Goal: Information Seeking & Learning: Learn about a topic

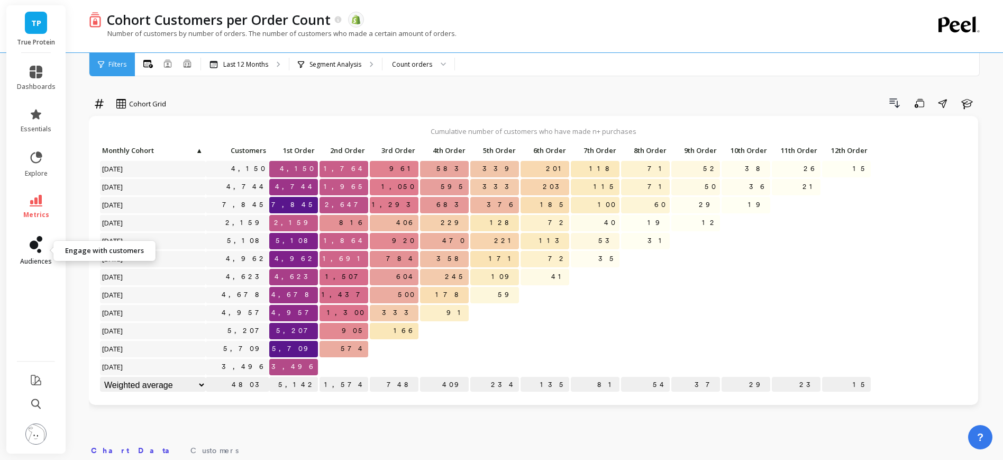
click at [35, 250] on icon at bounding box center [36, 244] width 13 height 17
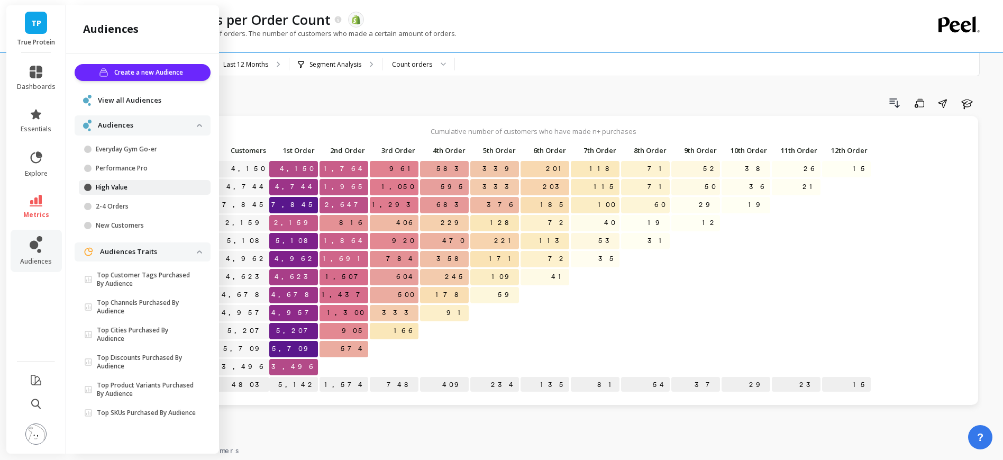
click at [118, 190] on p "High Value" at bounding box center [146, 187] width 101 height 8
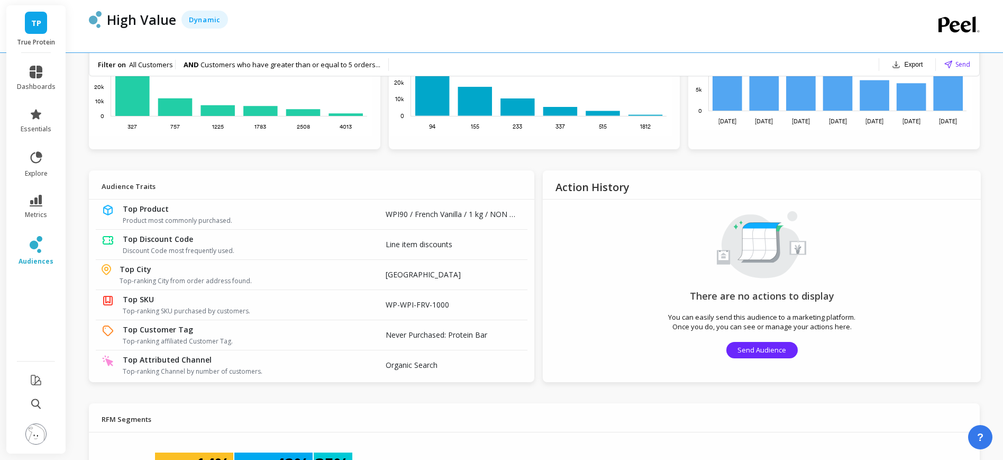
scroll to position [745, 0]
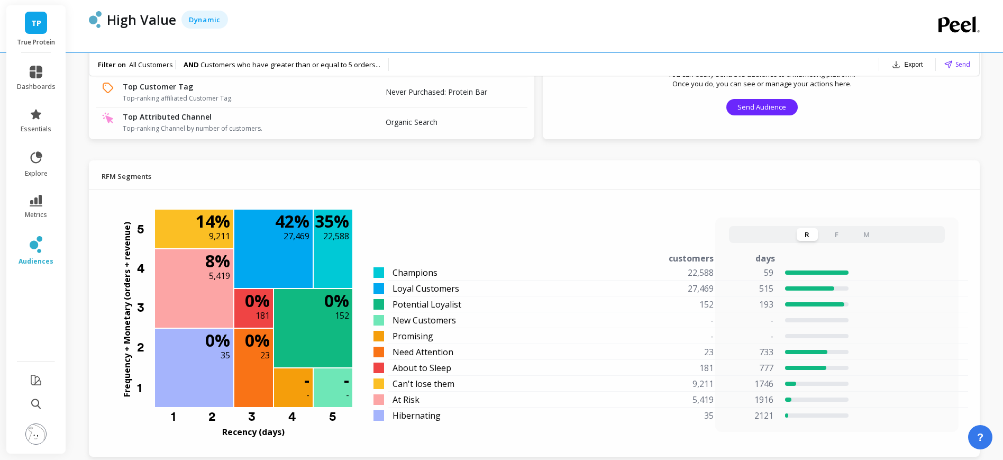
click at [838, 234] on button "F" at bounding box center [837, 234] width 21 height 13
click at [866, 234] on button "M" at bounding box center [866, 234] width 21 height 13
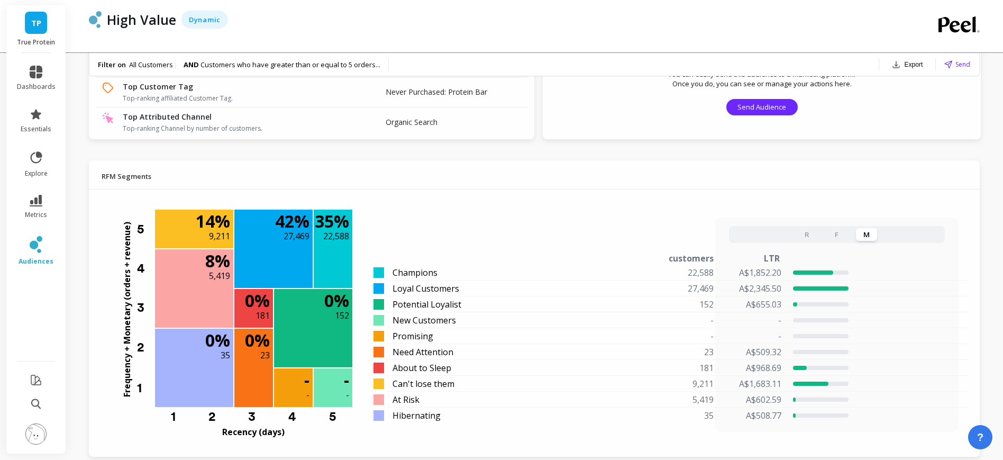
click at [810, 233] on button "R" at bounding box center [807, 234] width 21 height 13
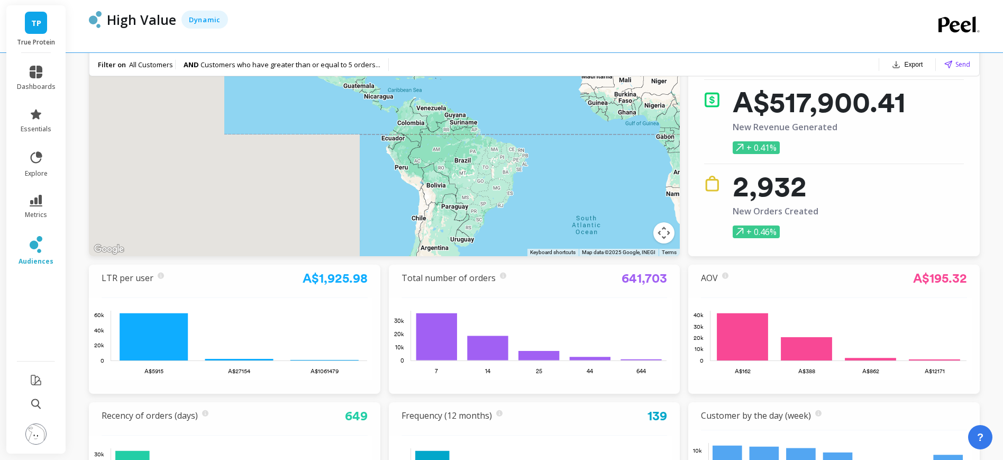
scroll to position [118, 0]
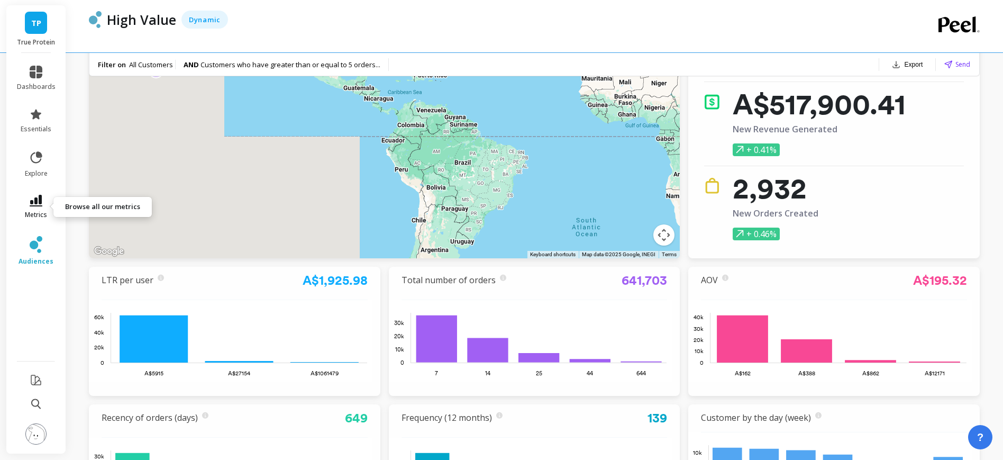
click at [41, 199] on icon at bounding box center [36, 201] width 13 height 12
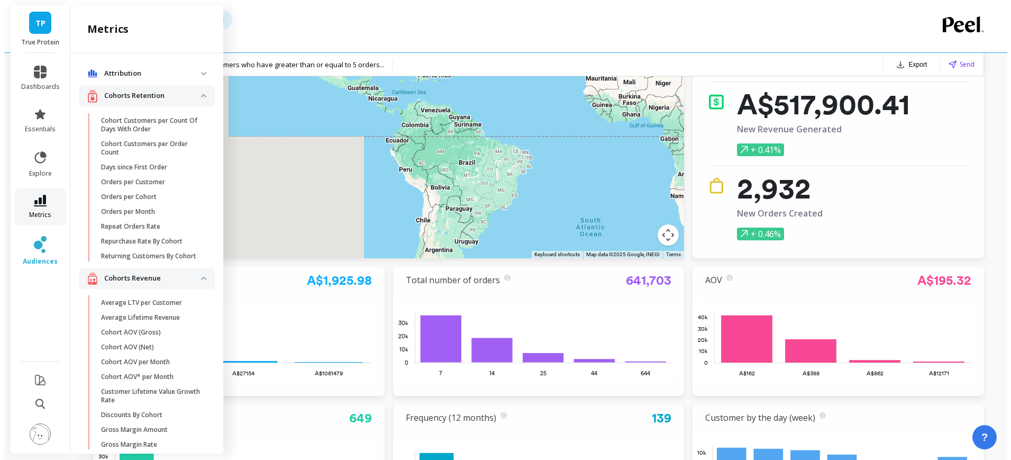
scroll to position [14, 0]
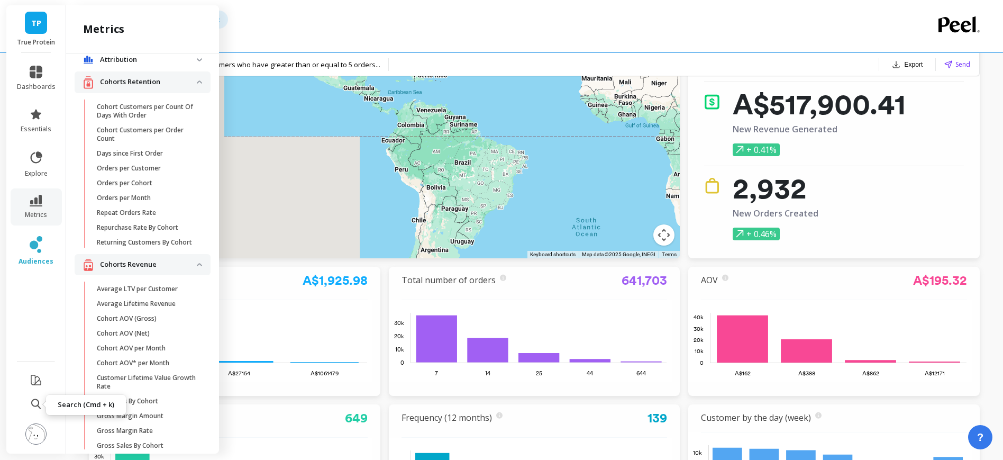
click at [32, 398] on icon at bounding box center [36, 403] width 10 height 11
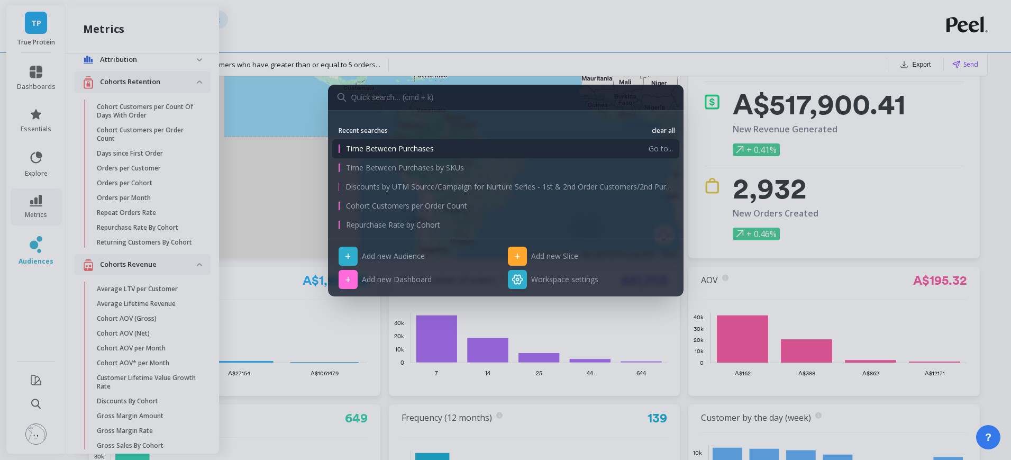
click at [382, 152] on span "Time Between Purchases" at bounding box center [494, 148] width 296 height 11
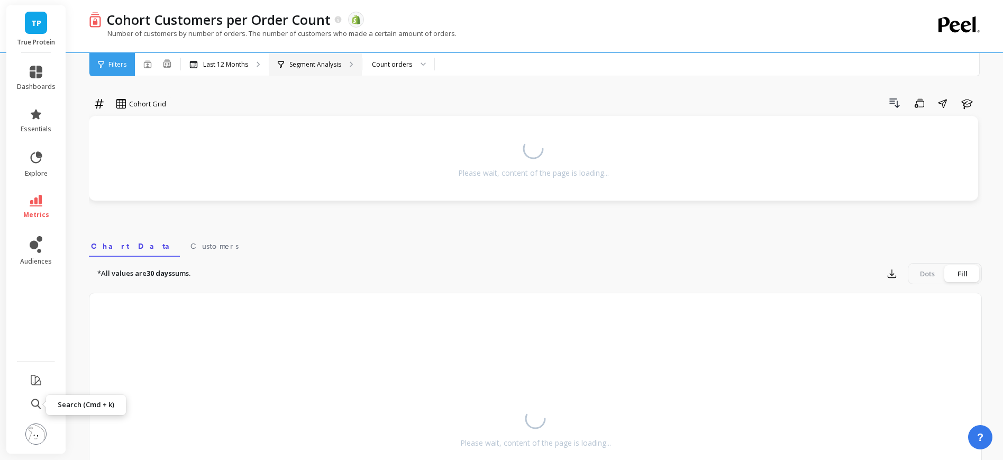
click at [308, 64] on p "Segment Analysis" at bounding box center [315, 64] width 52 height 8
click at [166, 68] on button at bounding box center [167, 64] width 10 height 11
click at [167, 68] on button at bounding box center [167, 64] width 10 height 11
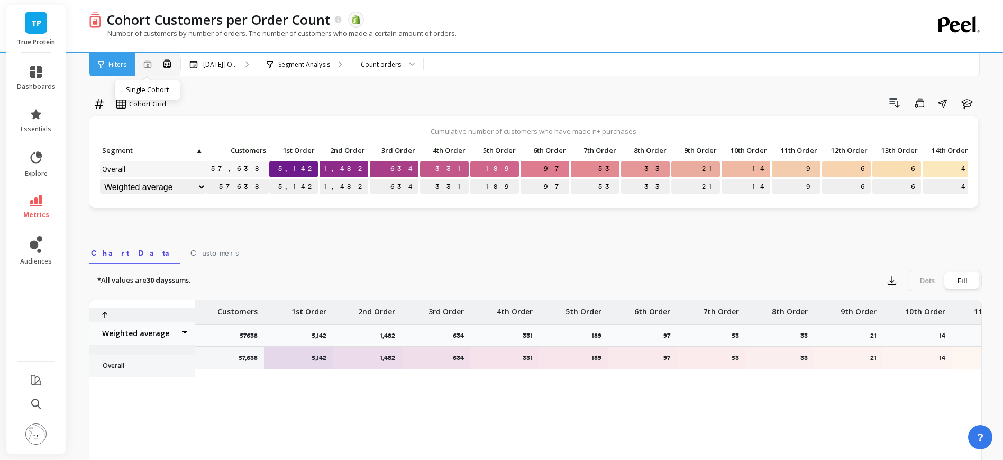
click at [144, 67] on icon at bounding box center [147, 64] width 8 height 8
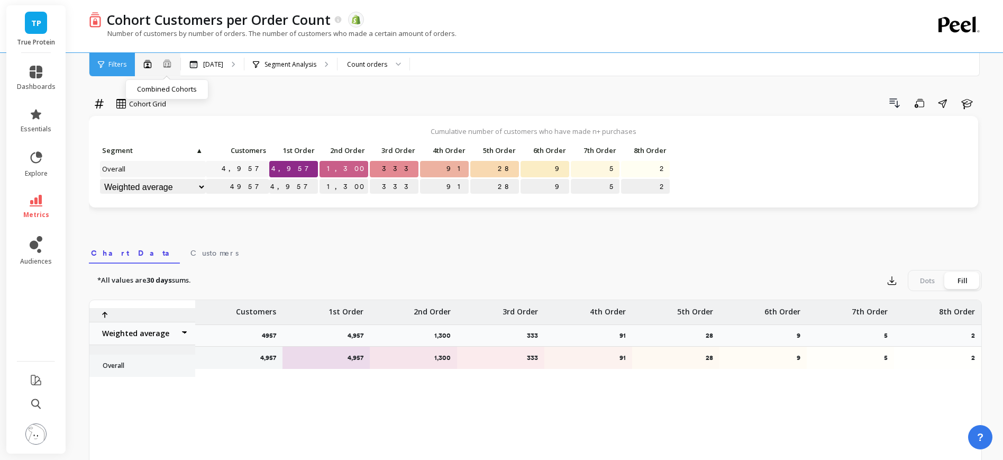
click at [164, 64] on icon at bounding box center [167, 63] width 10 height 9
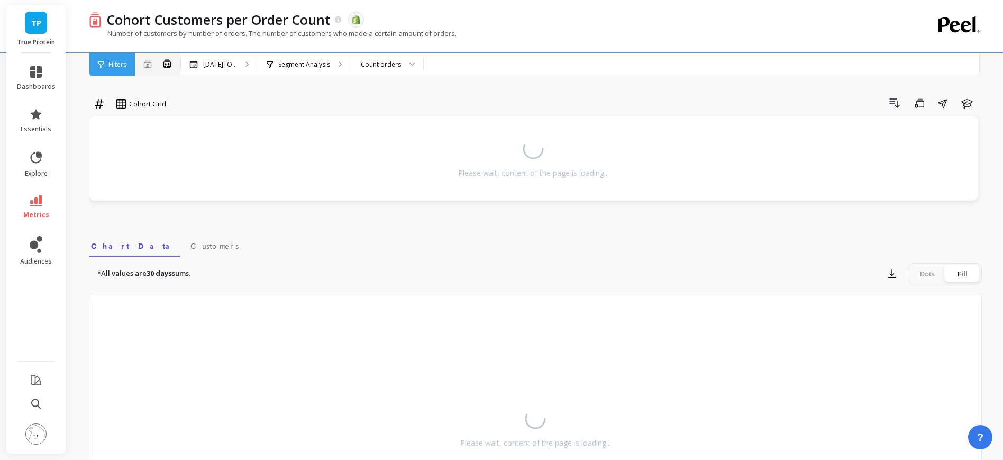
click at [146, 69] on div "Single Cohort" at bounding box center [147, 65] width 8 height 14
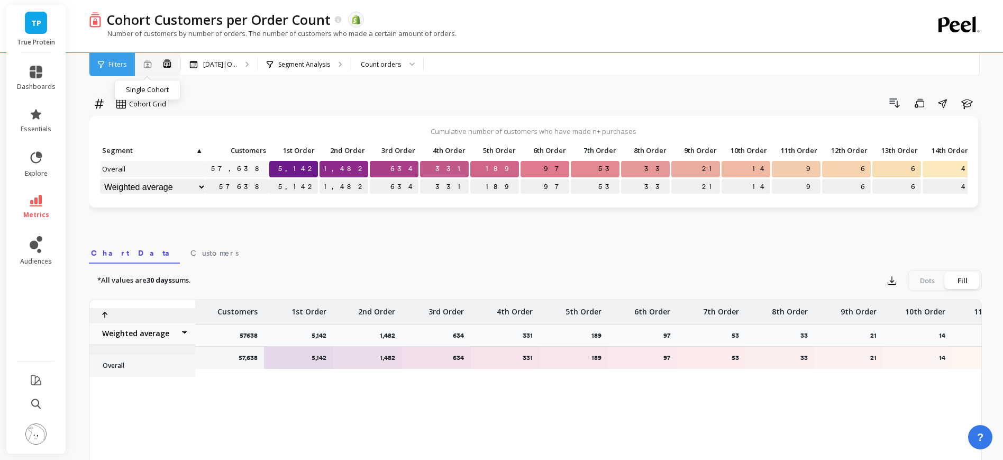
click at [148, 66] on icon at bounding box center [147, 64] width 7 height 8
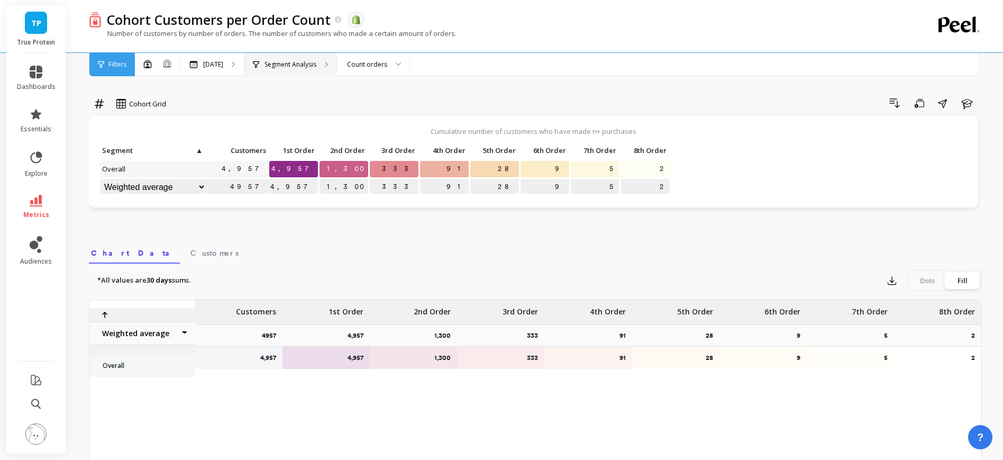
click at [271, 63] on div "Segment Analysis" at bounding box center [284, 64] width 63 height 8
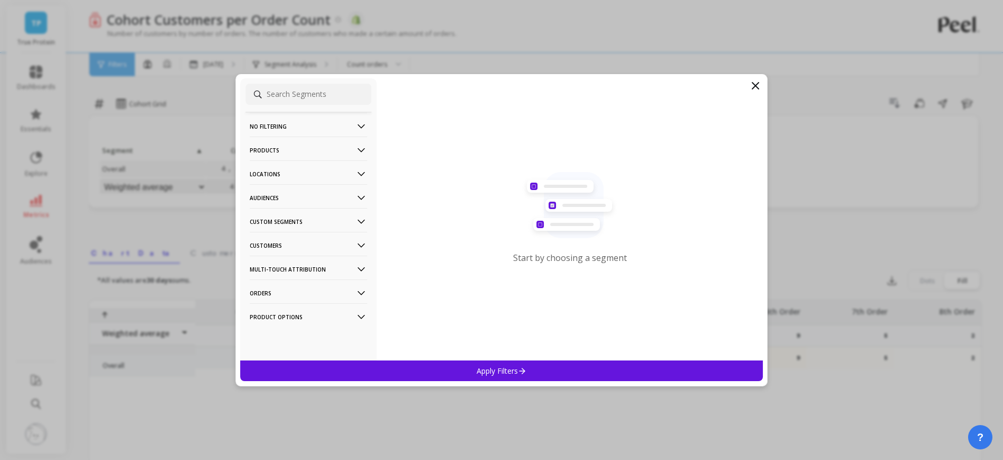
click at [279, 220] on p "Custom Segments" at bounding box center [308, 221] width 117 height 27
click at [288, 220] on p "Custom Segments" at bounding box center [308, 219] width 117 height 27
click at [288, 201] on p "Audiences" at bounding box center [308, 197] width 117 height 27
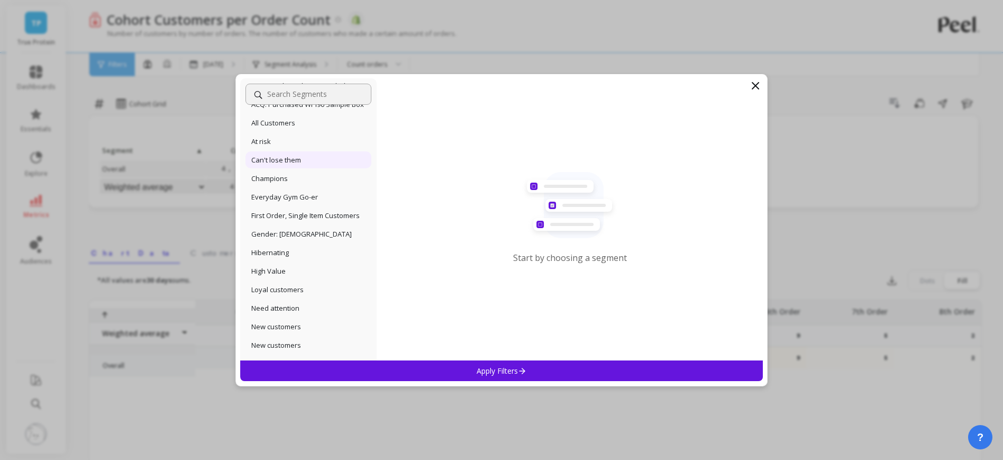
scroll to position [199, 0]
click at [291, 278] on div "High Value" at bounding box center [309, 269] width 126 height 17
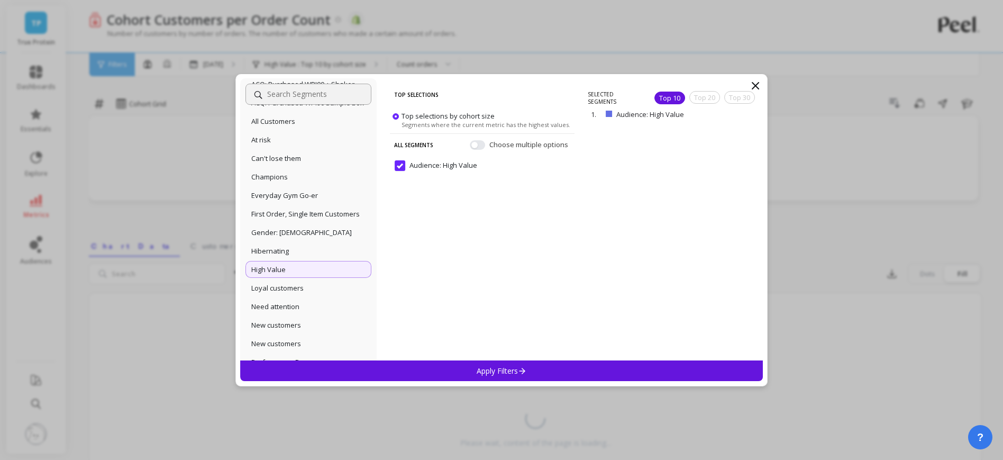
click at [515, 369] on p "Apply Filters" at bounding box center [502, 371] width 50 height 10
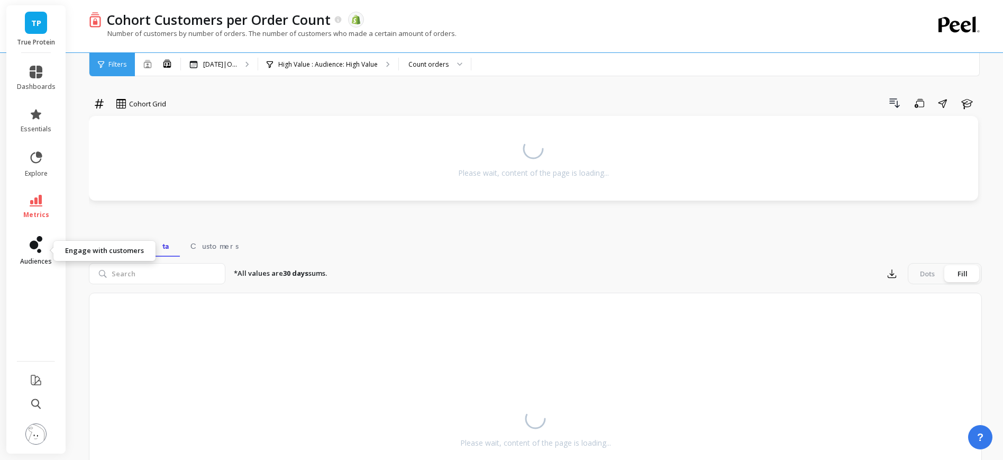
click at [22, 258] on span "audiences" at bounding box center [36, 261] width 32 height 8
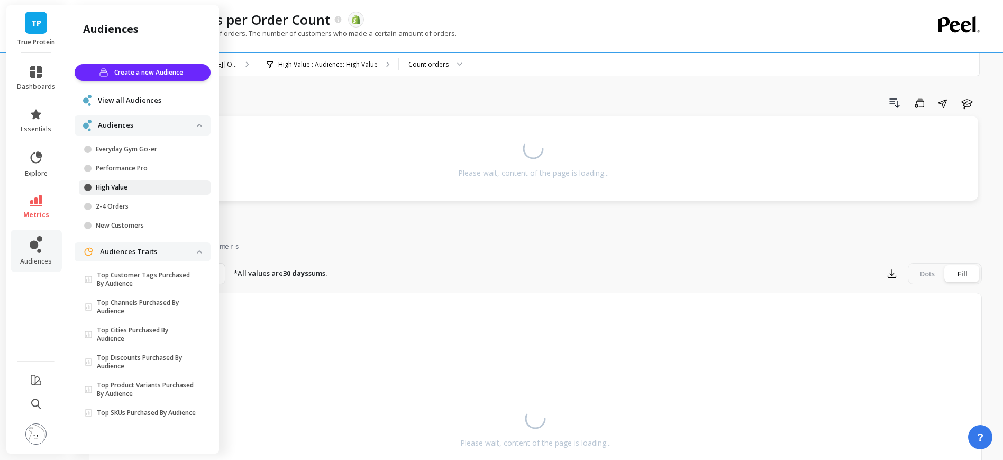
click at [110, 188] on p "High Value" at bounding box center [146, 187] width 101 height 8
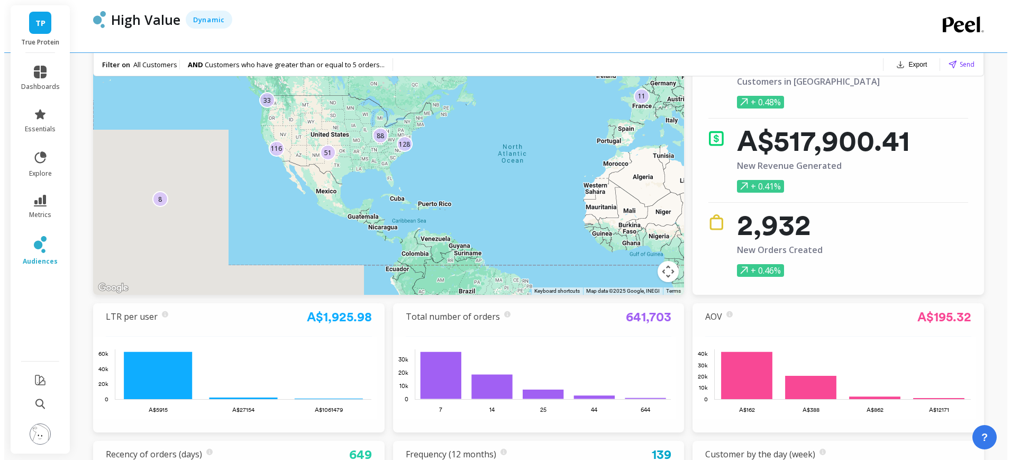
scroll to position [94, 0]
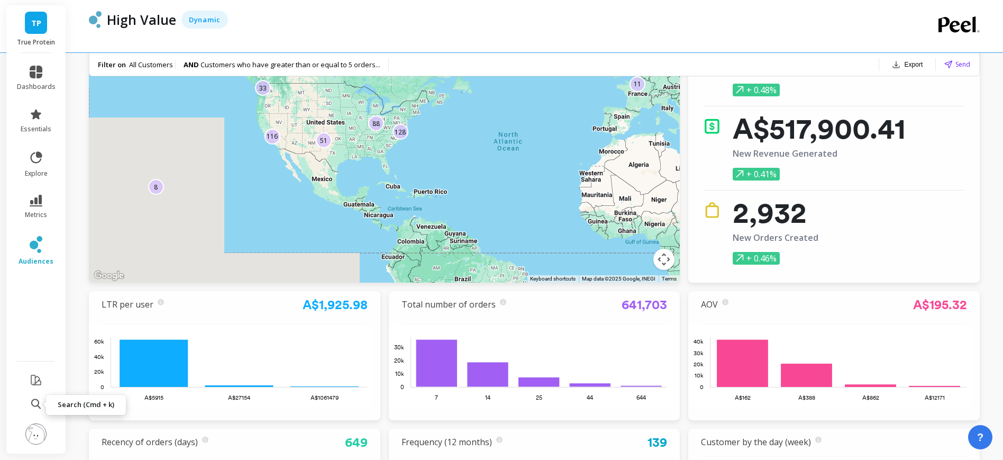
click at [38, 405] on icon at bounding box center [36, 404] width 10 height 10
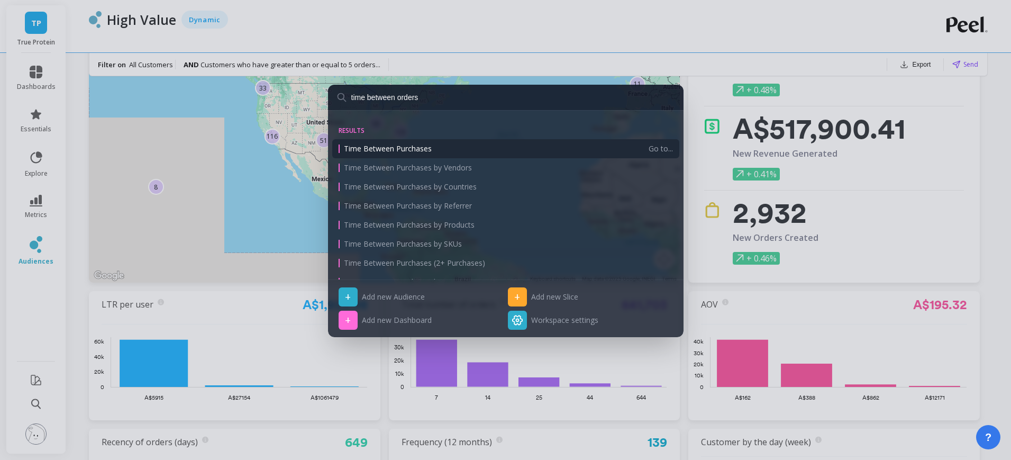
type input "time between orders"
click at [440, 149] on div "Time Between Purchases" at bounding box center [494, 148] width 310 height 11
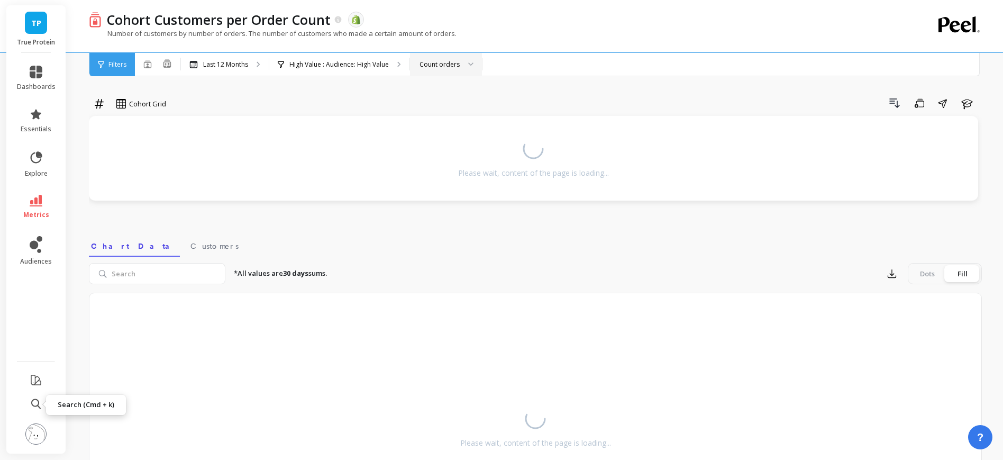
click at [453, 62] on div "Count orders" at bounding box center [440, 64] width 40 height 10
click at [568, 106] on div "Drill Down Save Share Learn" at bounding box center [578, 103] width 809 height 17
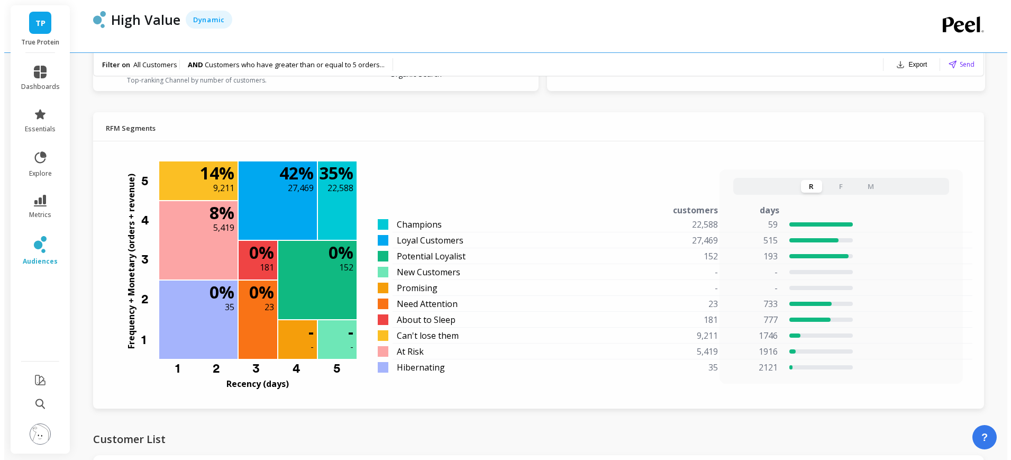
scroll to position [793, 0]
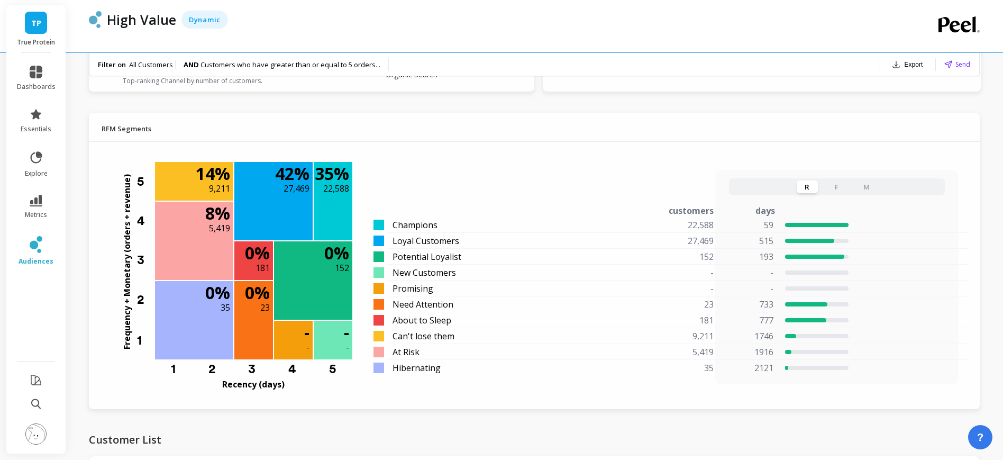
click at [813, 190] on button "R" at bounding box center [807, 186] width 21 height 13
click at [37, 404] on icon at bounding box center [36, 403] width 10 height 11
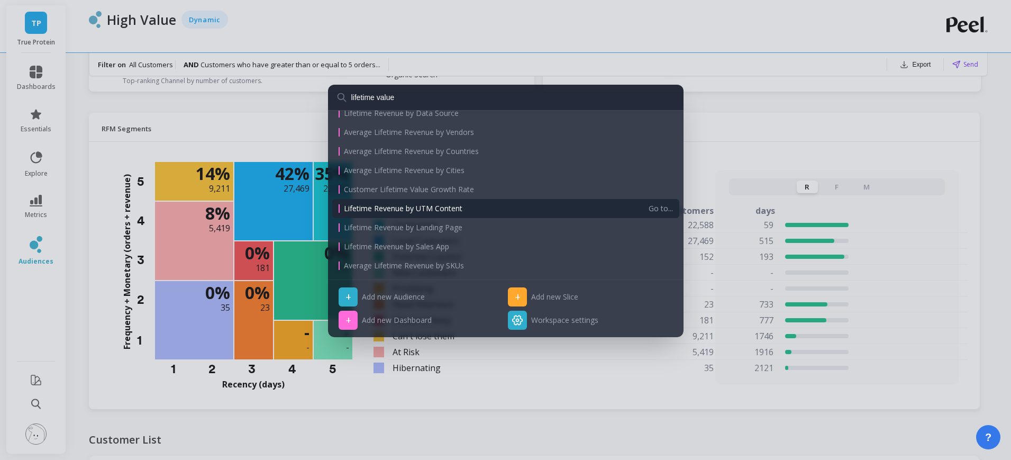
scroll to position [0, 0]
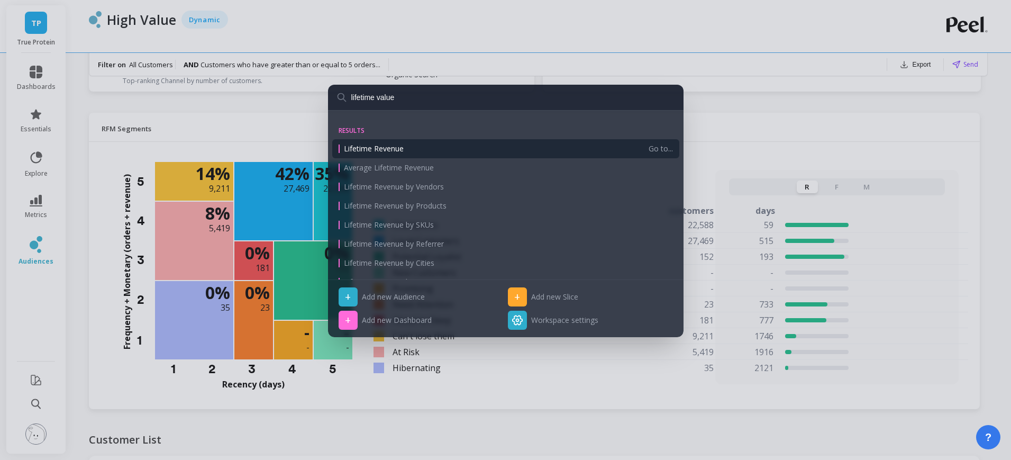
type input "lifetime value"
click at [399, 146] on span "Lifetime Revenue" at bounding box center [374, 148] width 60 height 11
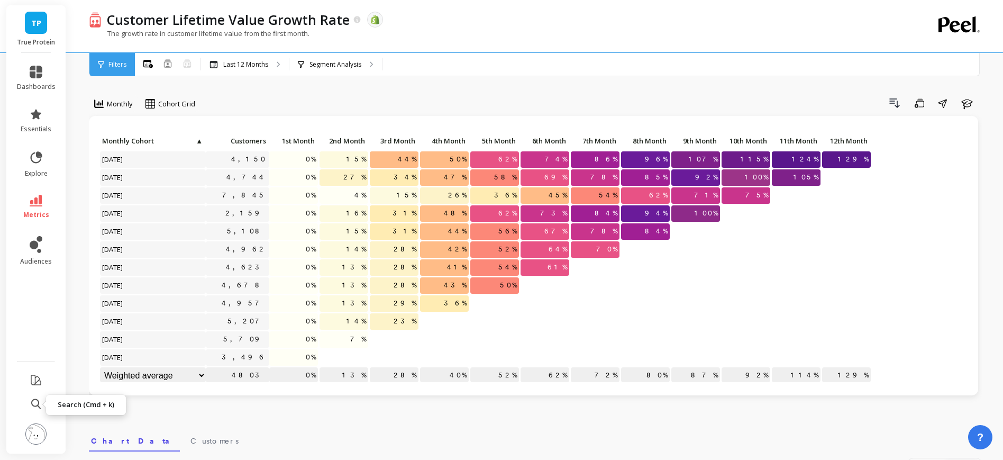
click at [39, 401] on icon at bounding box center [36, 404] width 10 height 10
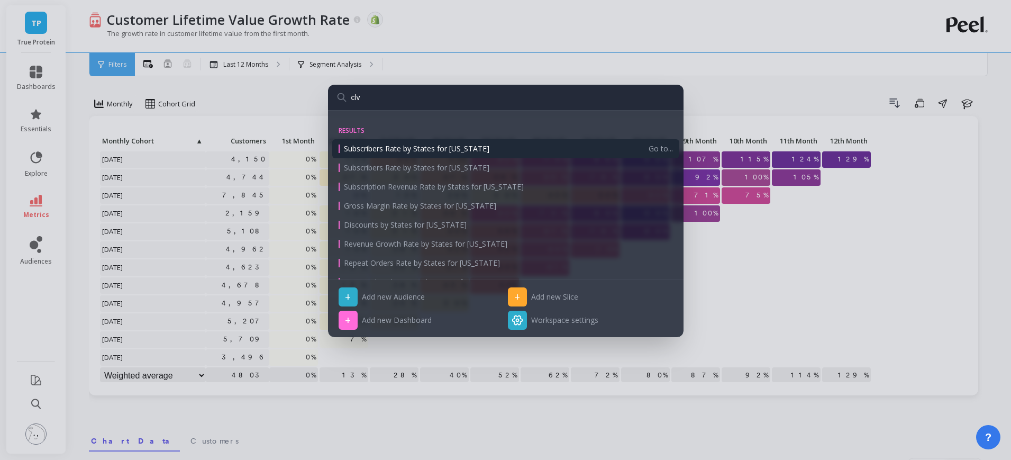
type input "clv"
click at [32, 215] on div "clv results Subscribers Rate by States for [US_STATE] Go to... Subscribers Rate…" at bounding box center [505, 230] width 1011 height 460
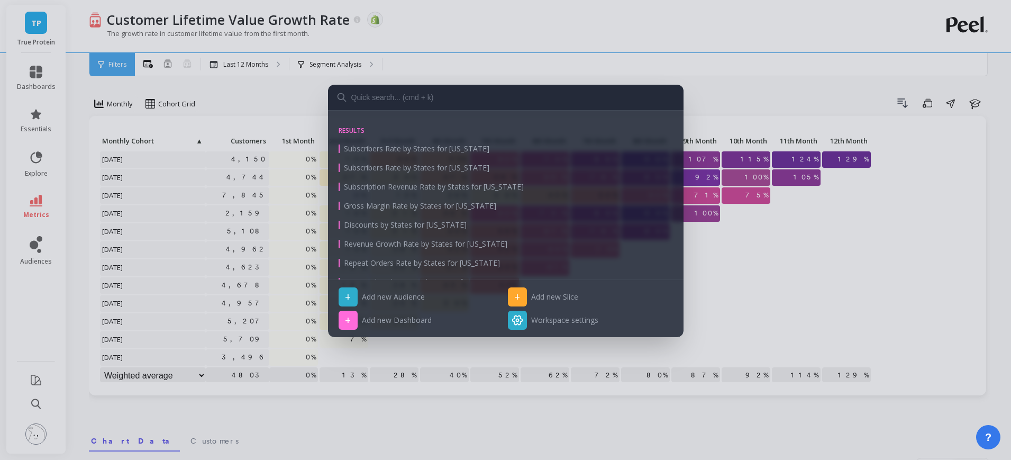
click at [42, 204] on div "results Subscribers Rate by States for [US_STATE] Subscribers Rate by States fo…" at bounding box center [505, 230] width 1011 height 460
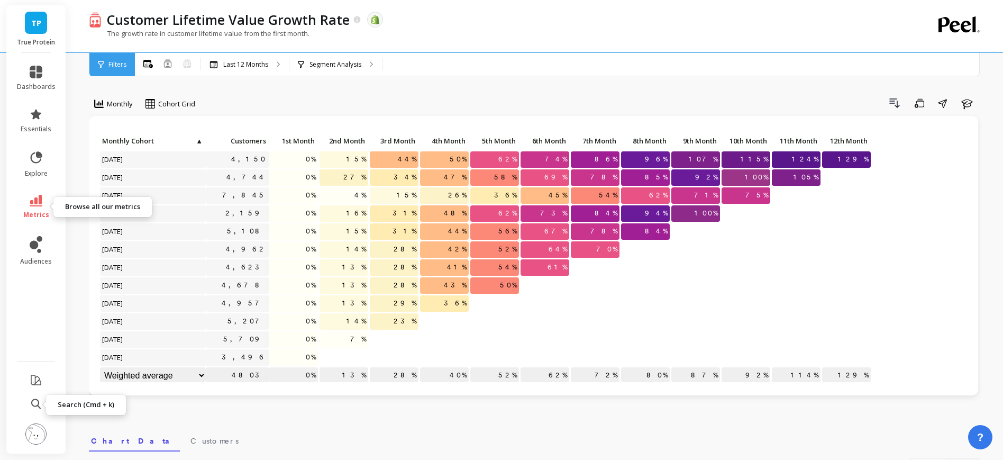
click at [35, 211] on span "metrics" at bounding box center [36, 215] width 26 height 8
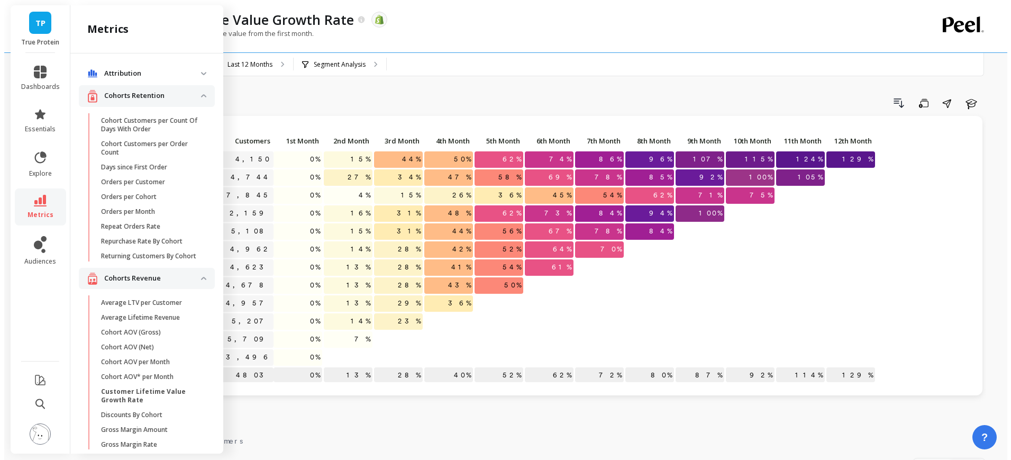
scroll to position [14, 0]
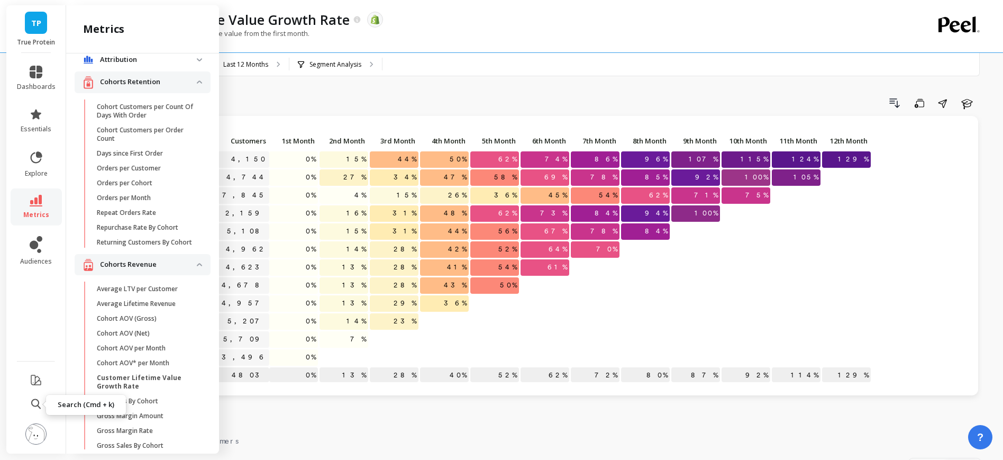
click at [39, 402] on icon at bounding box center [36, 404] width 10 height 10
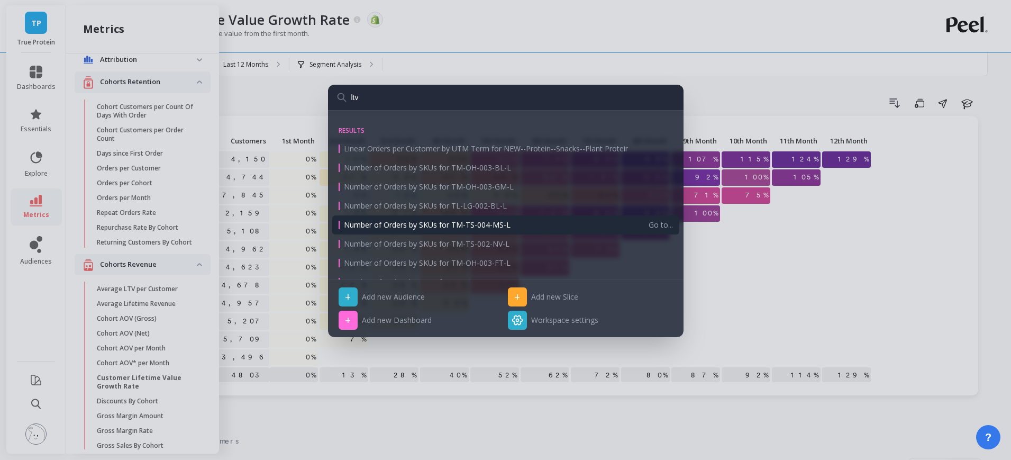
scroll to position [245, 0]
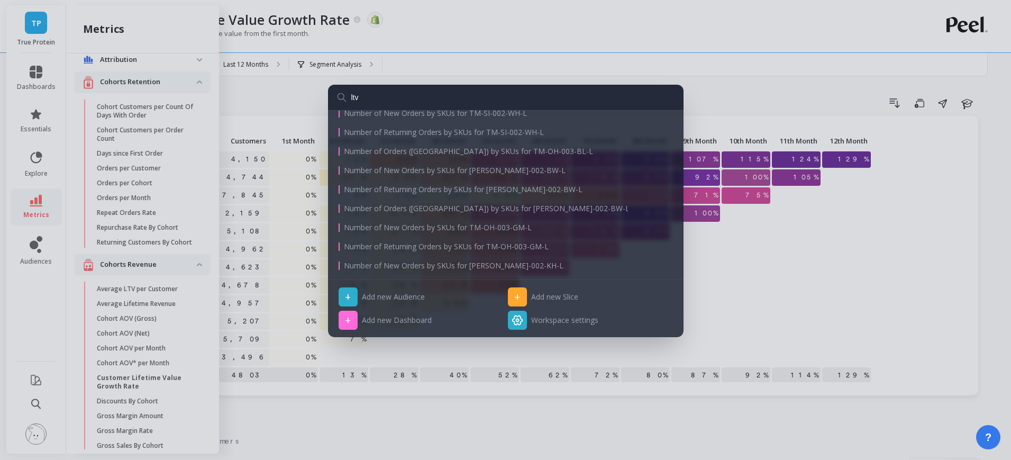
type input "ltv"
click at [485, 34] on div "ltv results Linear Orders per Customer by UTM Term for NEW--Protein--Snacks--Pl…" at bounding box center [505, 230] width 1011 height 460
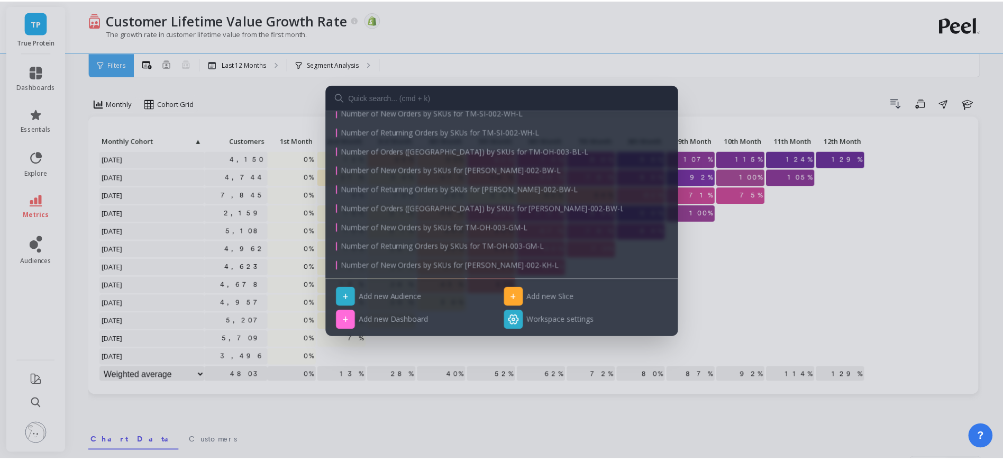
scroll to position [0, 0]
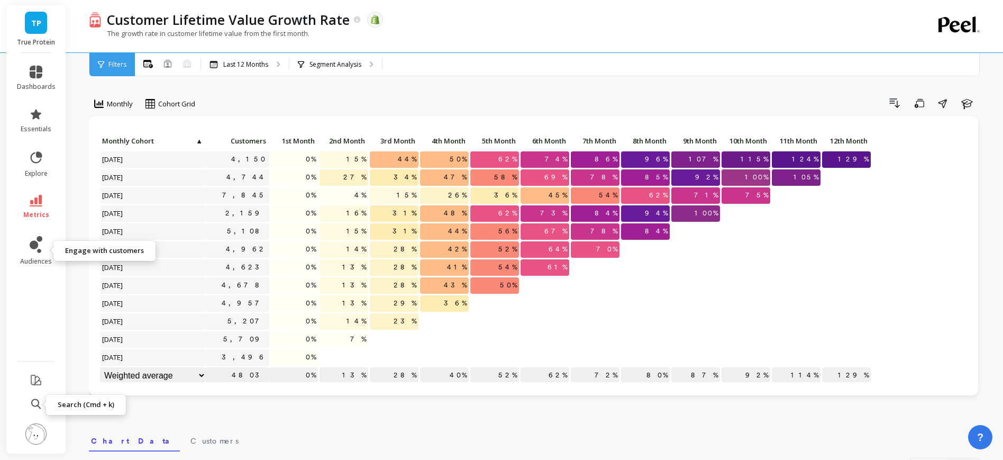
click at [40, 217] on span "metrics" at bounding box center [36, 215] width 26 height 8
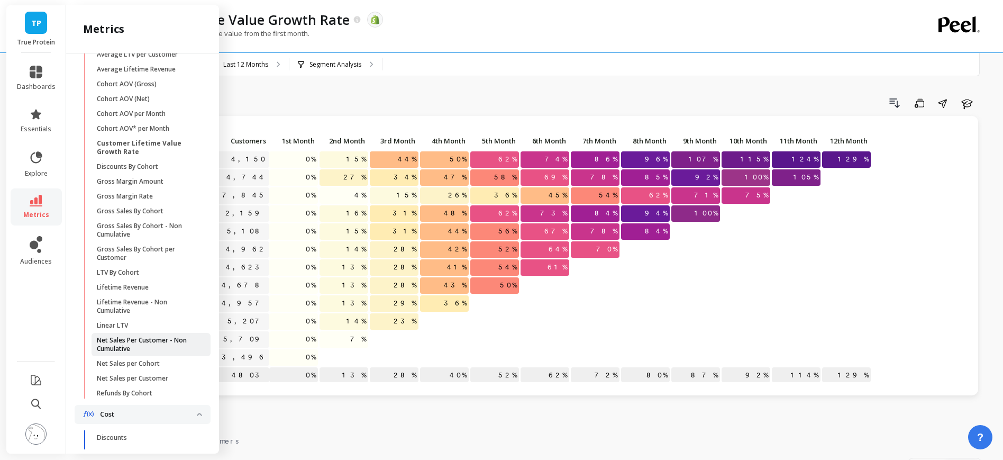
scroll to position [233, 0]
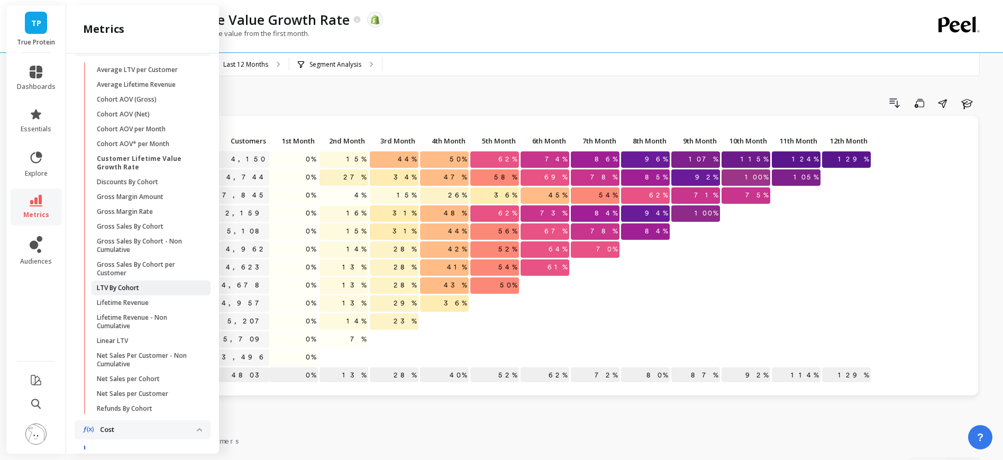
click at [138, 295] on link "LTV By Cohort" at bounding box center [151, 287] width 119 height 15
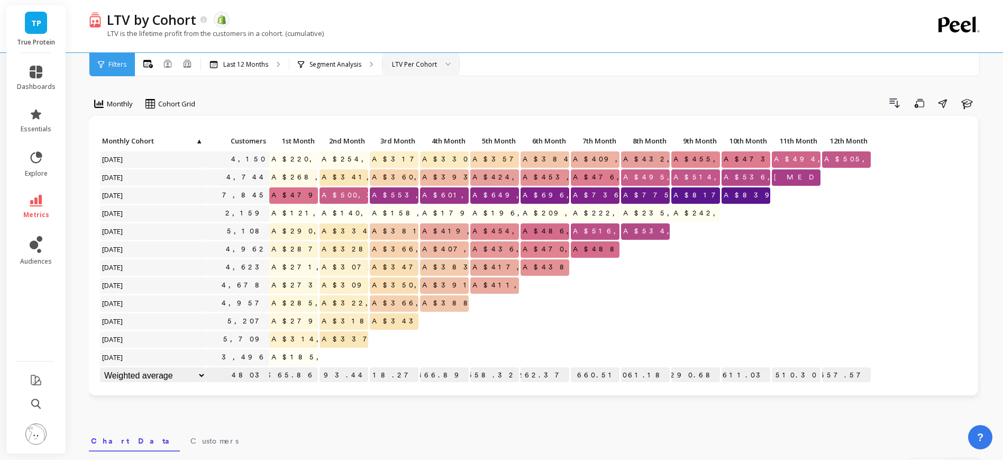
click at [420, 65] on div "LTV Per Cohort" at bounding box center [414, 64] width 45 height 10
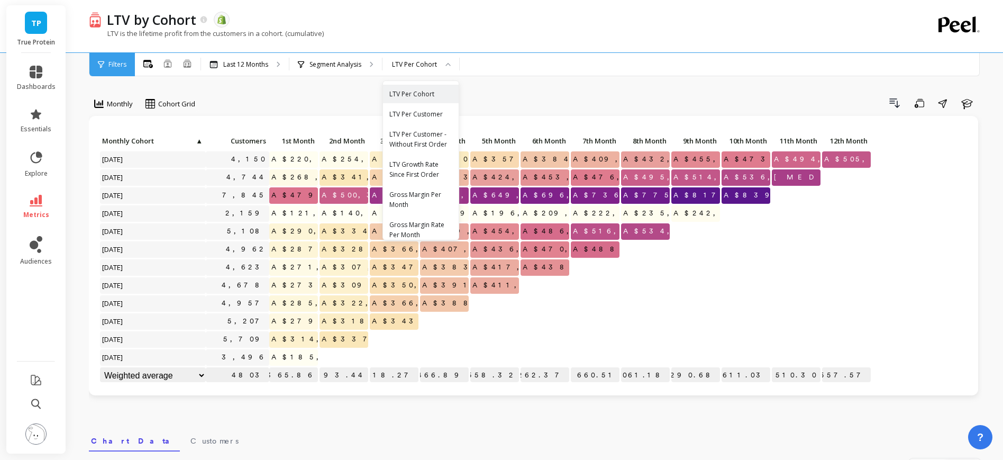
click at [529, 46] on div "LTV is the lifetime profit from the customers in a cohort. (cumulative)" at bounding box center [492, 39] width 806 height 20
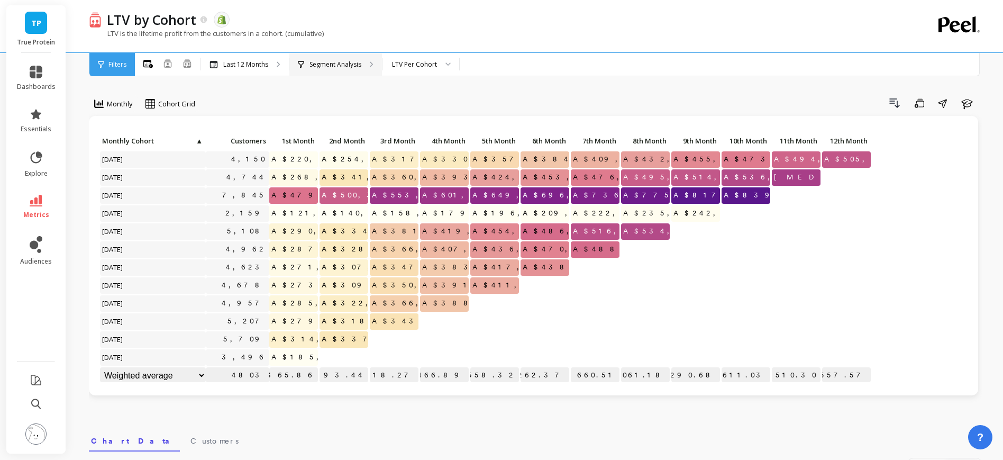
click at [324, 75] on div "Segment Analysis" at bounding box center [335, 64] width 93 height 23
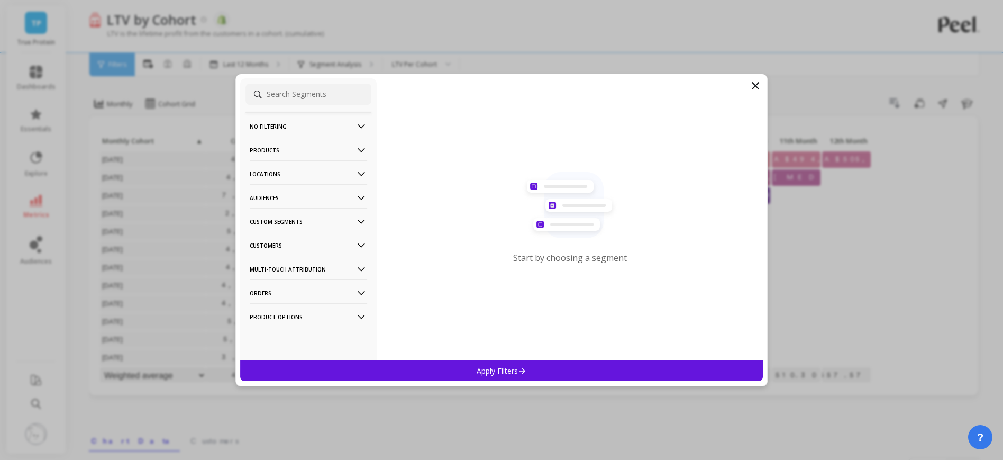
click at [307, 201] on p "Audiences" at bounding box center [308, 197] width 117 height 27
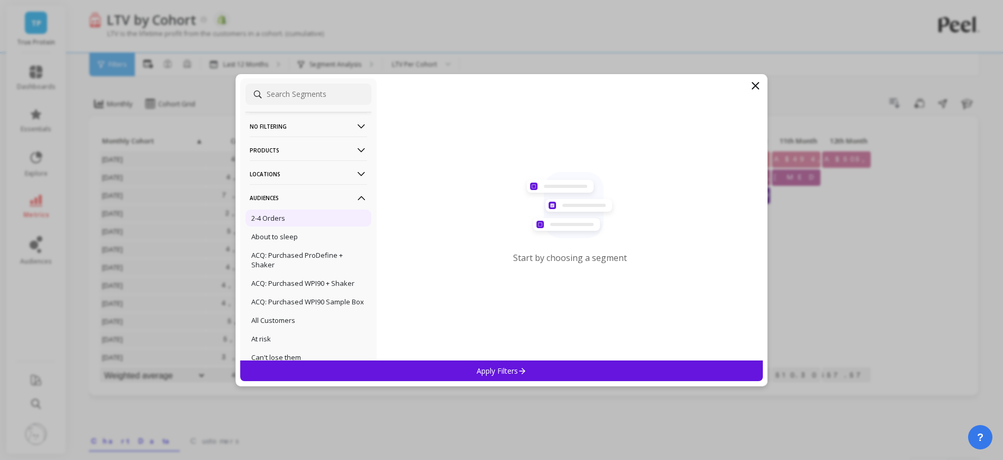
click at [298, 214] on div "2-4 Orders" at bounding box center [309, 218] width 126 height 17
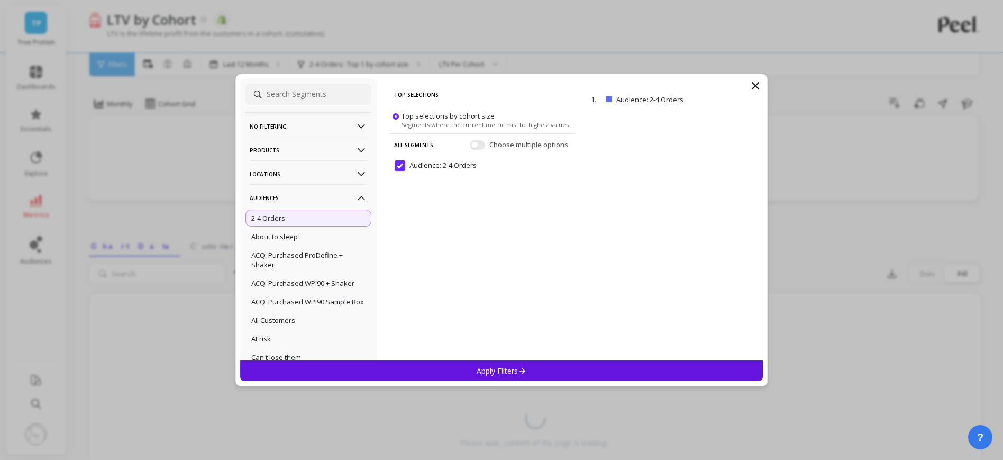
click at [484, 370] on p "Apply Filters" at bounding box center [502, 371] width 50 height 10
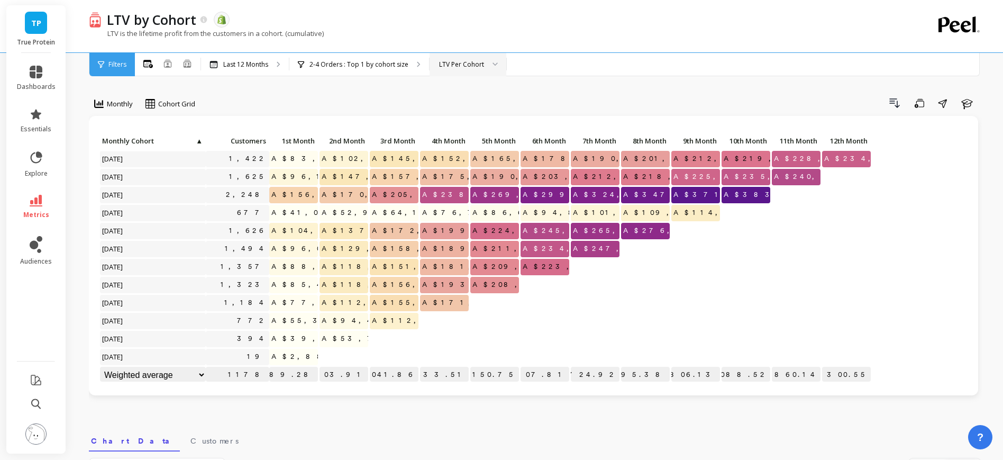
click at [485, 62] on div at bounding box center [491, 64] width 13 height 23
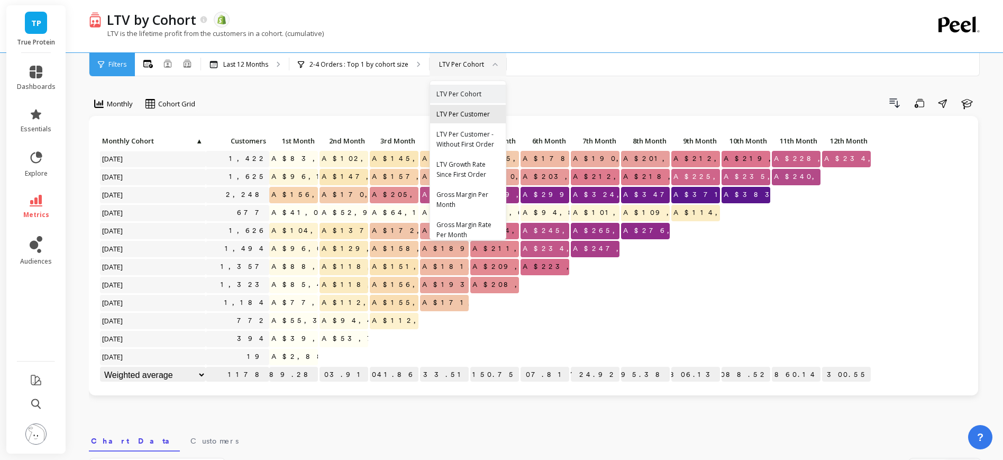
click at [482, 113] on div "LTV Per Customer" at bounding box center [468, 114] width 63 height 10
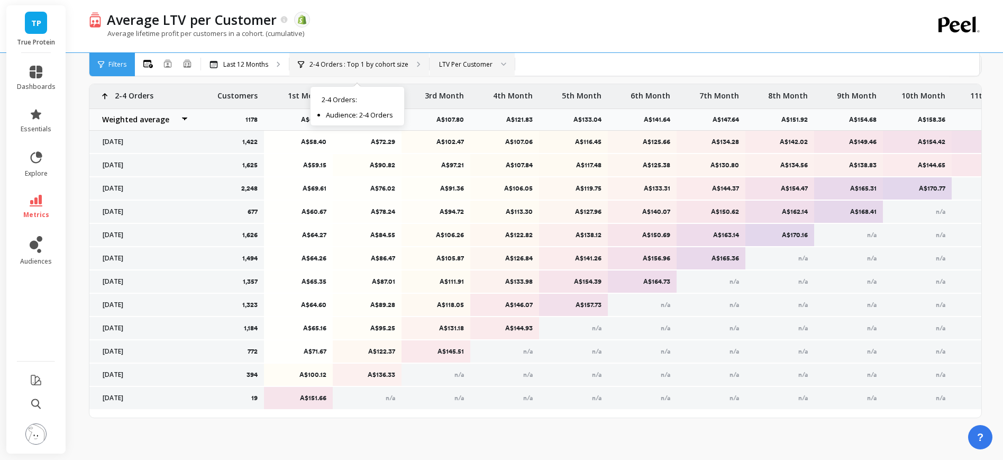
click at [382, 65] on p "2-4 Orders : Top 1 by cohort size" at bounding box center [359, 64] width 99 height 8
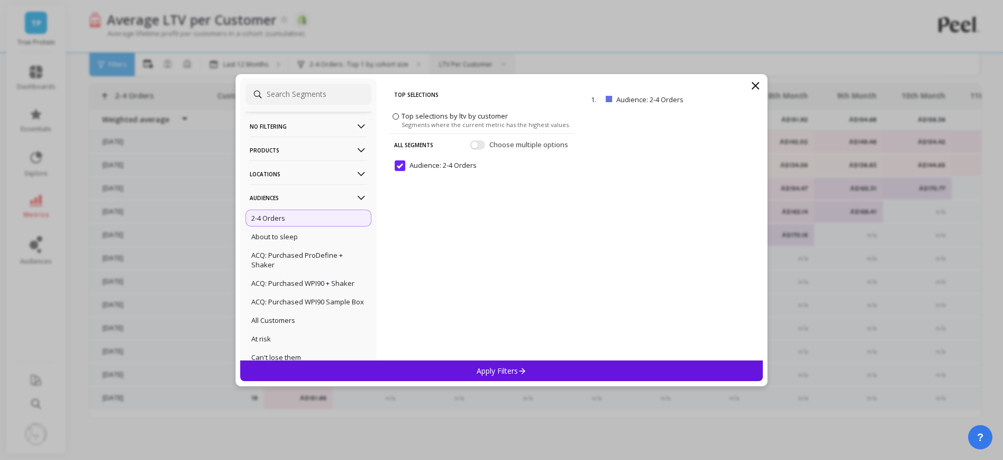
click at [397, 167] on Orders "Audience: 2-4 Orders" at bounding box center [436, 165] width 82 height 11
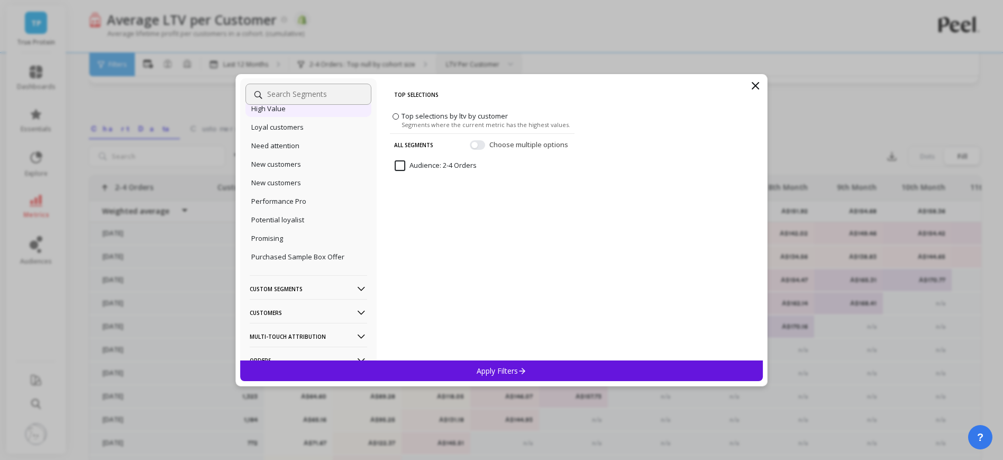
scroll to position [353, 0]
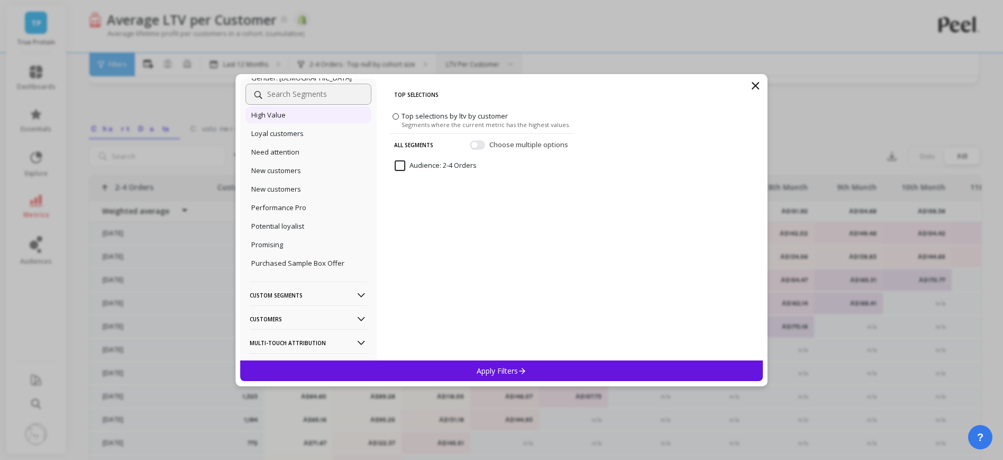
click at [293, 123] on div "High Value" at bounding box center [309, 114] width 126 height 17
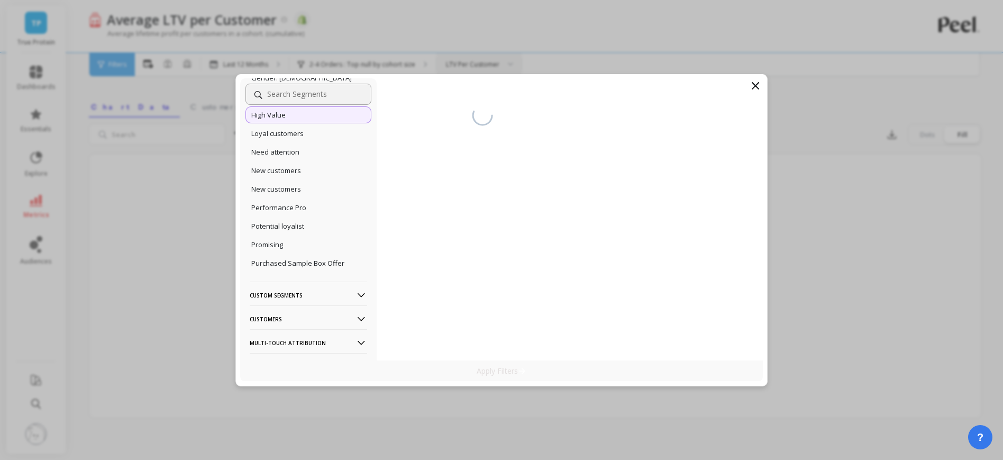
scroll to position [139, 0]
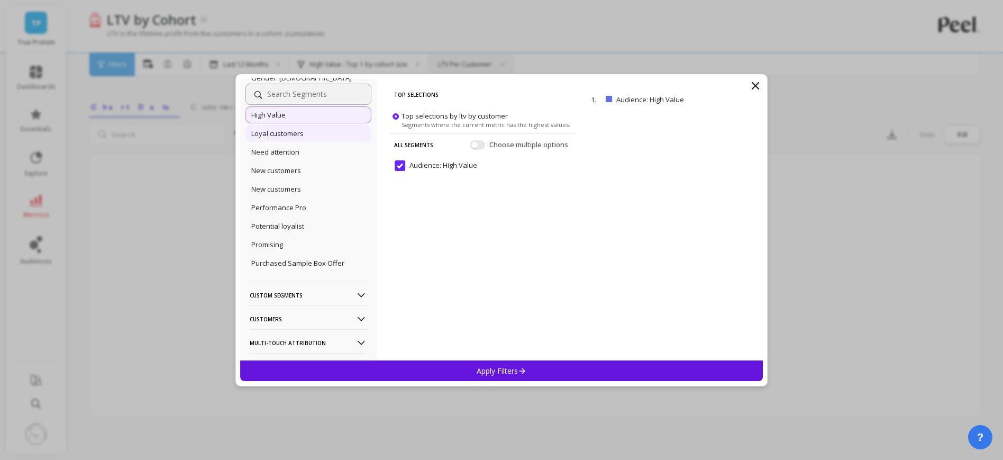
click at [287, 138] on p "Loyal customers" at bounding box center [277, 134] width 52 height 10
click at [466, 379] on div "Apply Filters" at bounding box center [501, 370] width 523 height 21
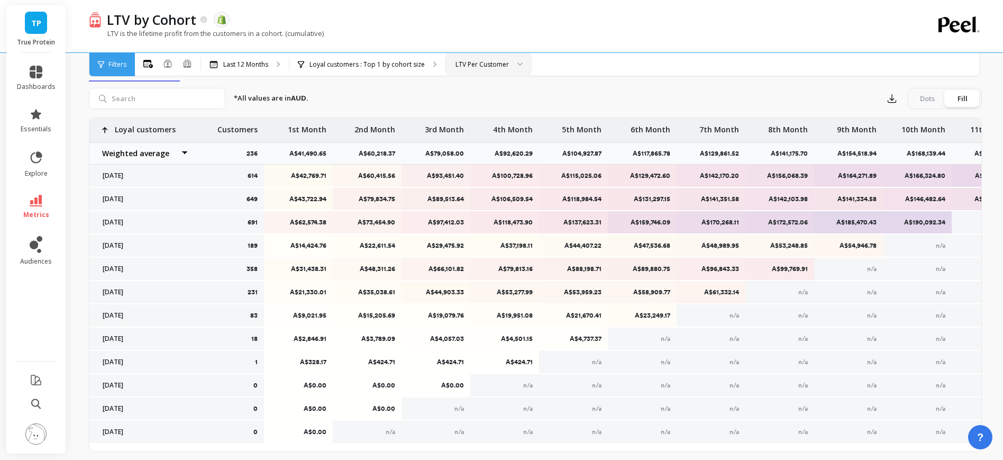
scroll to position [1, 0]
click at [476, 62] on div "LTV Per Customer" at bounding box center [482, 64] width 53 height 10
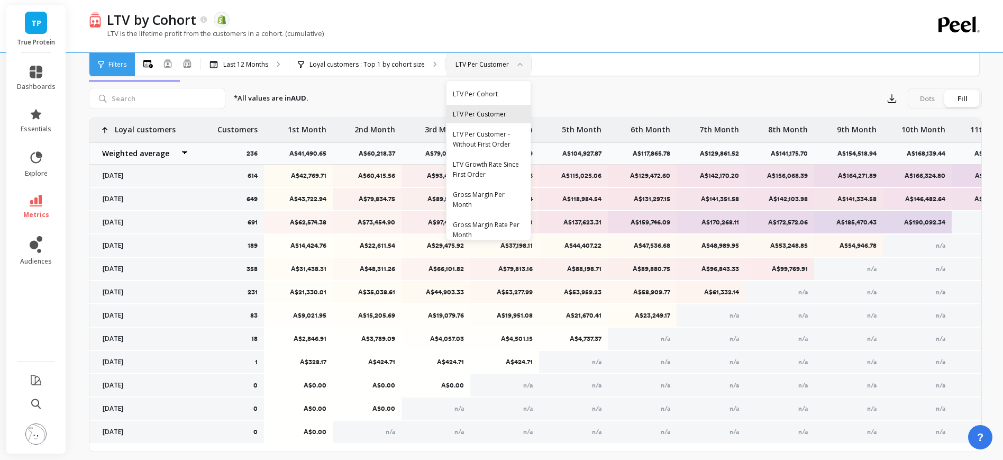
click at [479, 114] on div "LTV Per Customer" at bounding box center [488, 114] width 71 height 10
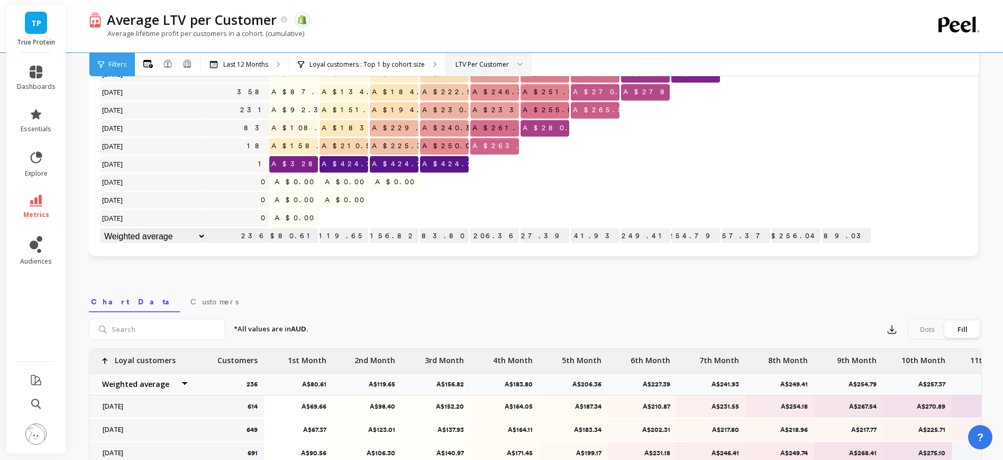
scroll to position [370, 0]
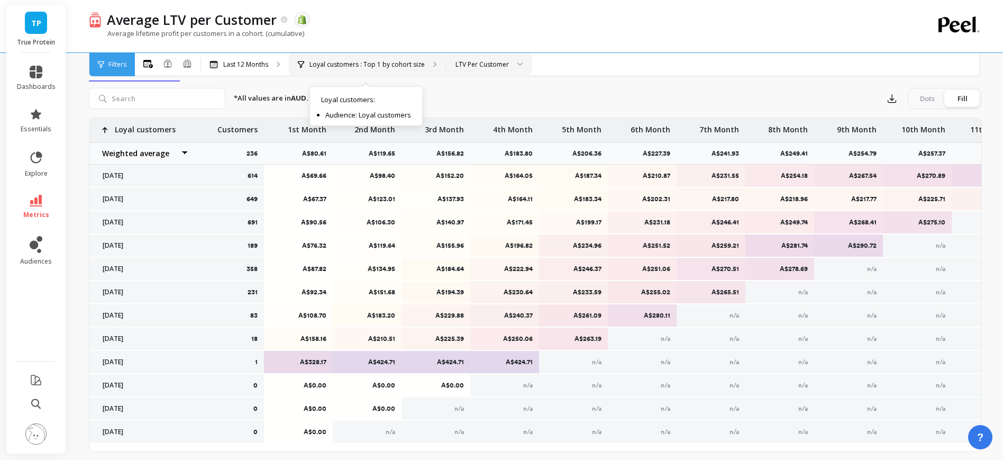
click at [384, 62] on p "Loyal customers : Top 1 by cohort size" at bounding box center [367, 64] width 115 height 8
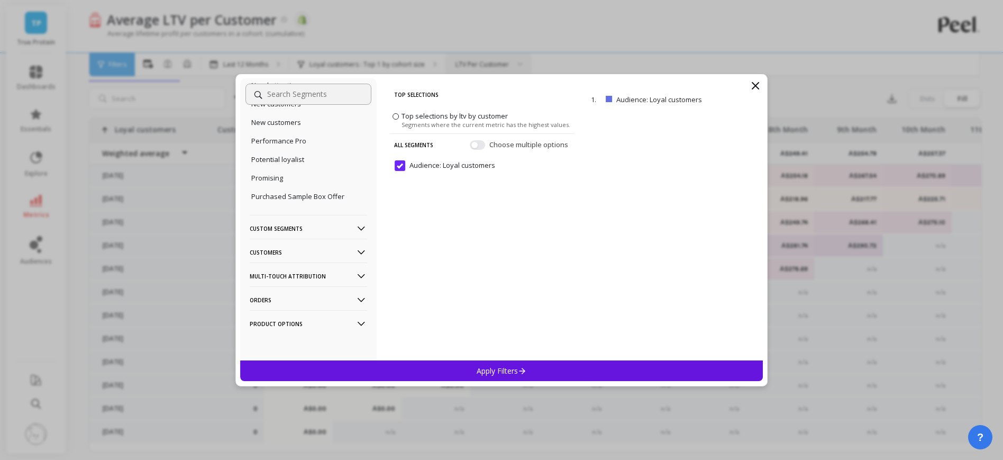
scroll to position [439, 0]
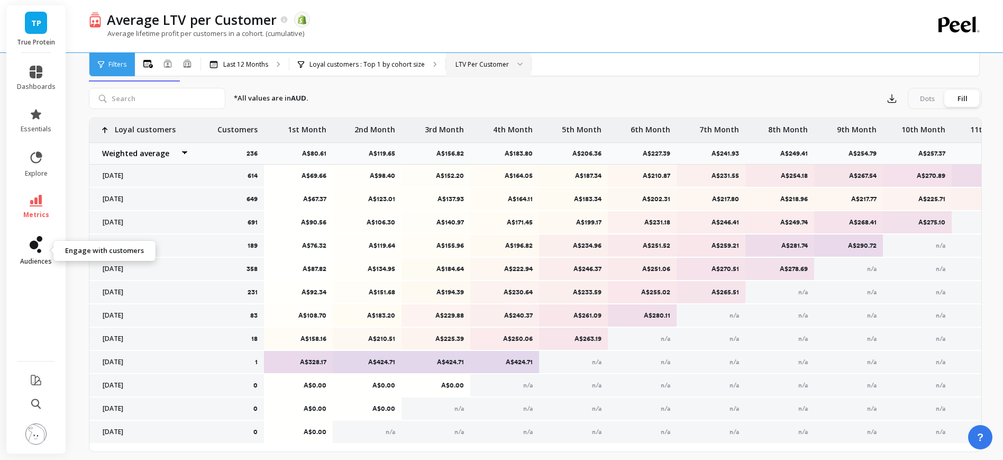
click at [43, 255] on link "audiences" at bounding box center [36, 251] width 39 height 30
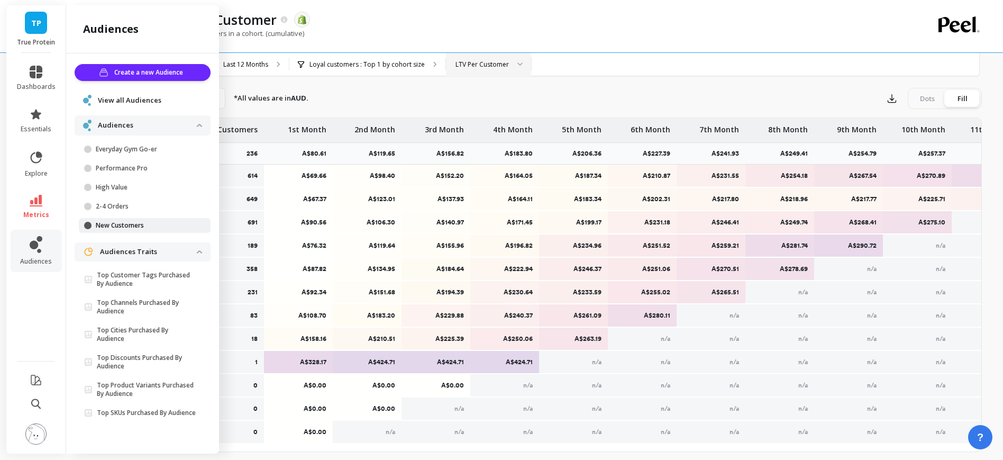
click at [152, 224] on p "New Customers" at bounding box center [146, 225] width 101 height 8
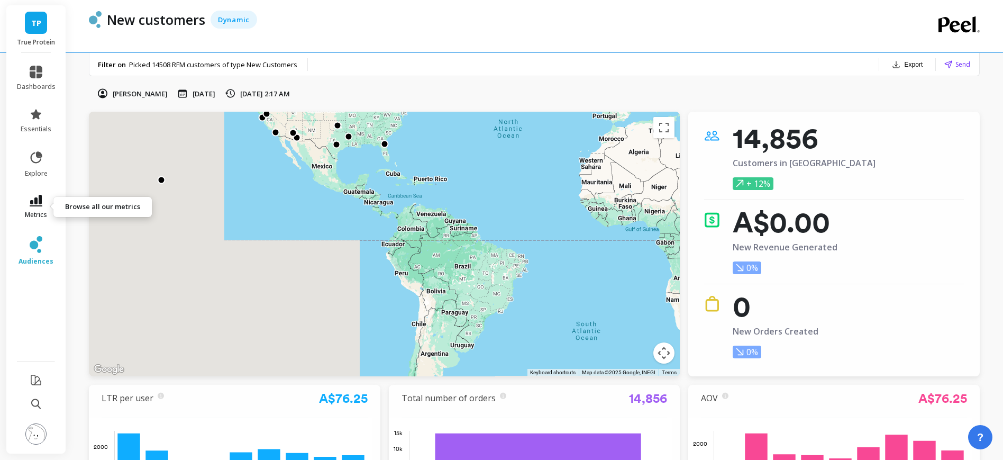
click at [48, 213] on link "metrics" at bounding box center [36, 207] width 39 height 24
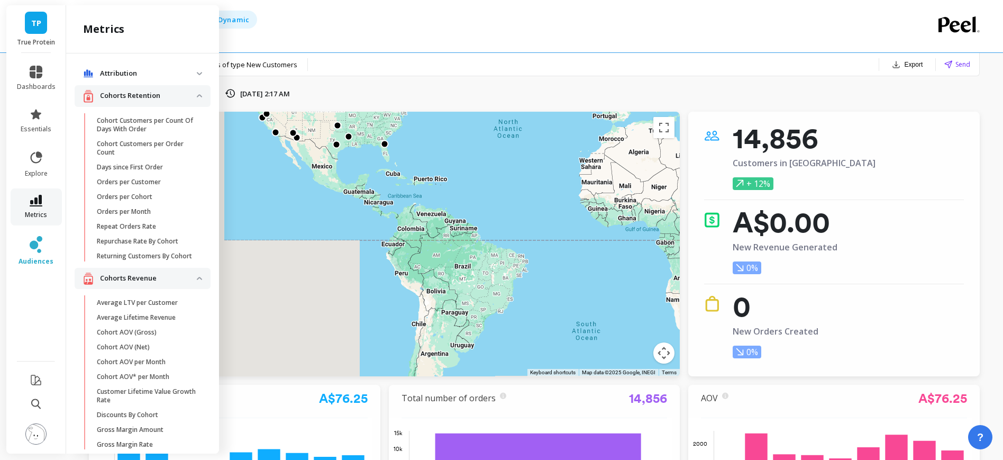
scroll to position [233, 0]
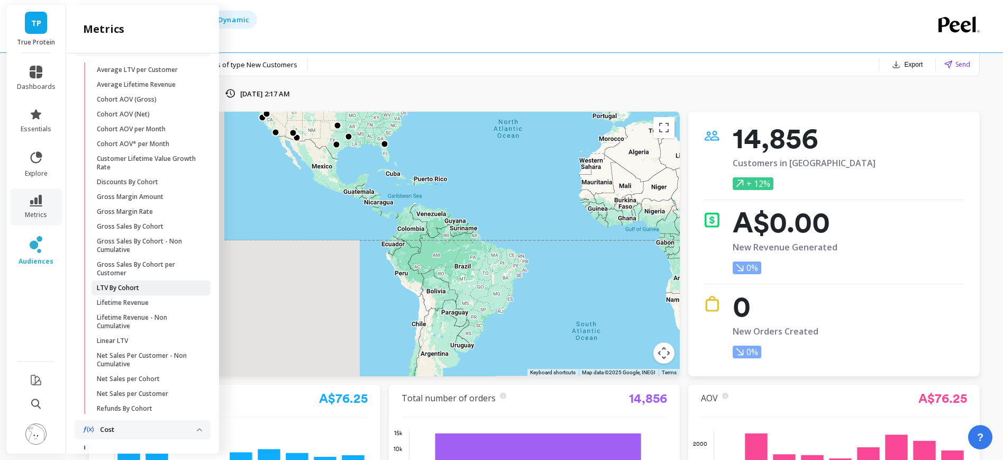
click at [154, 292] on span "LTV By Cohort" at bounding box center [147, 288] width 101 height 8
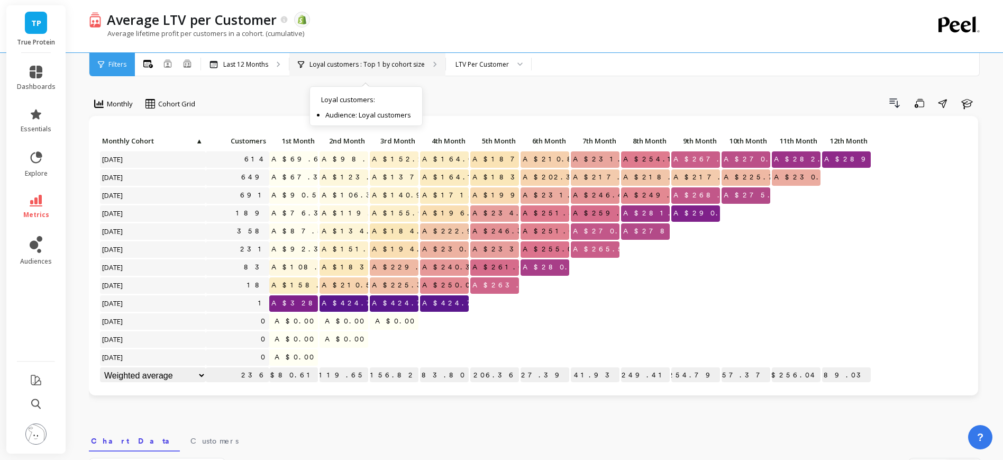
click at [353, 63] on p "Loyal customers : Top 1 by cohort size" at bounding box center [367, 64] width 115 height 8
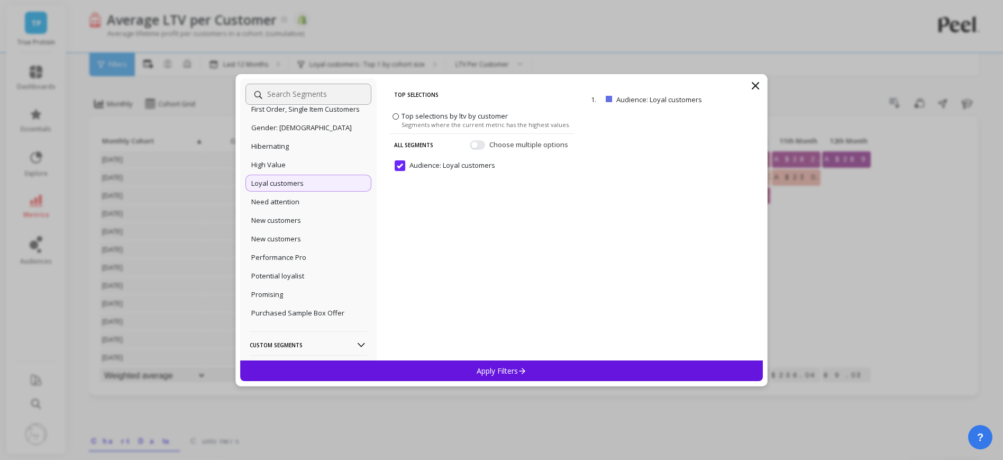
scroll to position [317, 0]
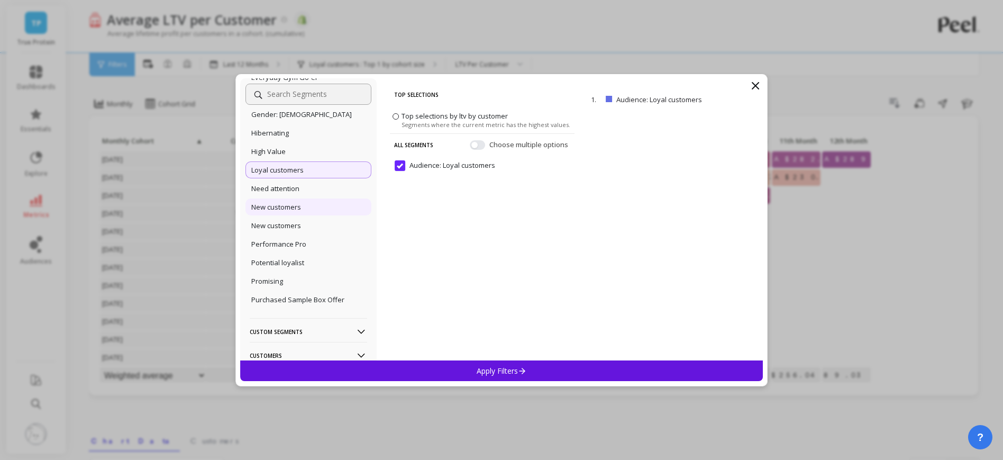
click at [310, 215] on div "New customers" at bounding box center [309, 206] width 126 height 17
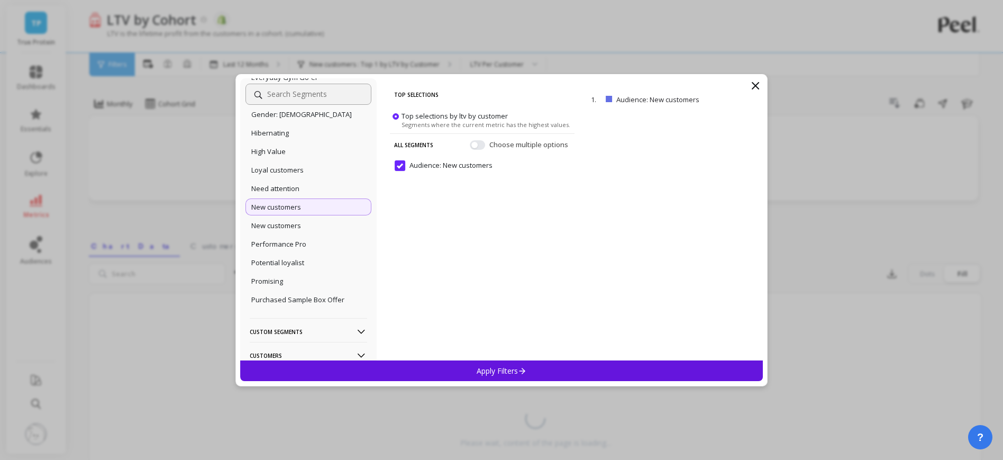
click at [493, 373] on p "Apply Filters" at bounding box center [502, 371] width 50 height 10
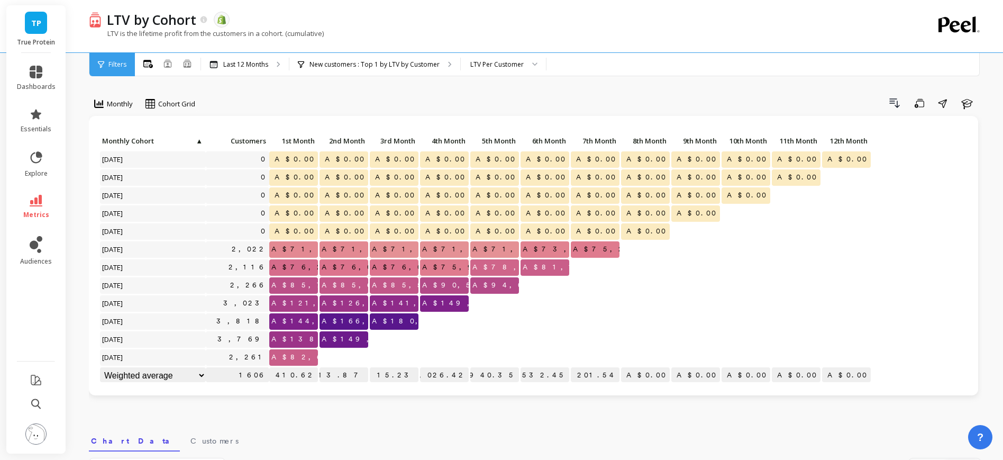
scroll to position [1, 0]
click at [488, 62] on div "LTV Per Customer" at bounding box center [496, 64] width 53 height 10
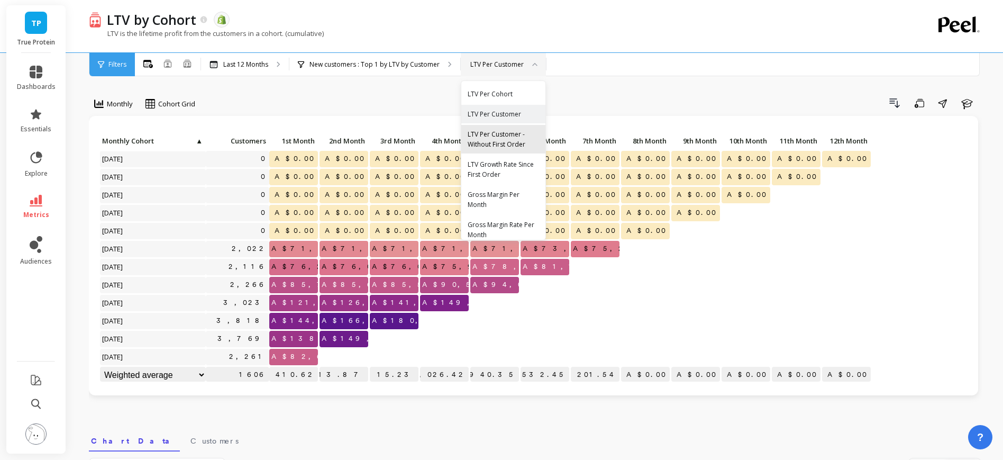
scroll to position [8, 0]
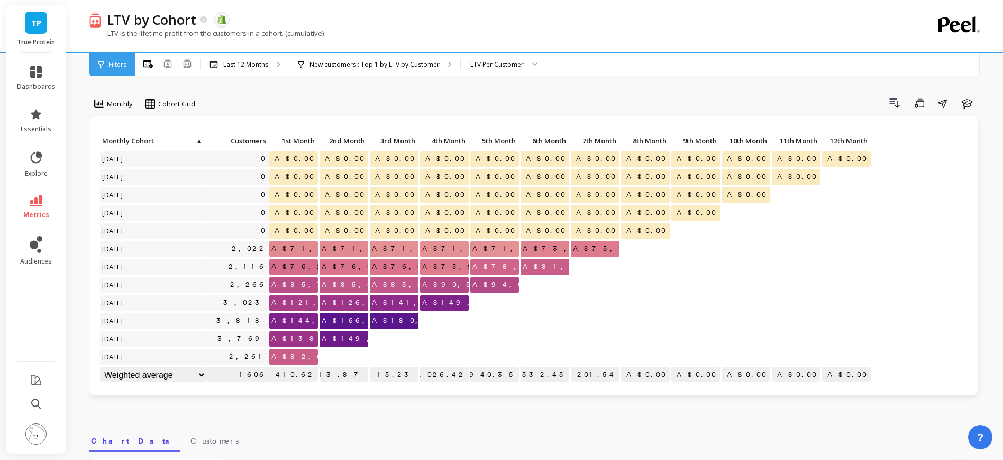
click at [613, 95] on div "Drill Down Save Share Learn" at bounding box center [592, 103] width 779 height 17
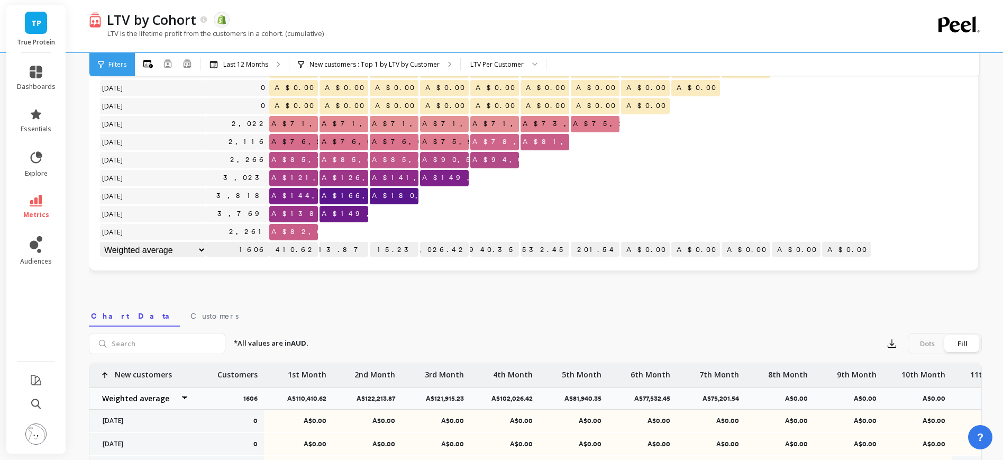
scroll to position [0, 0]
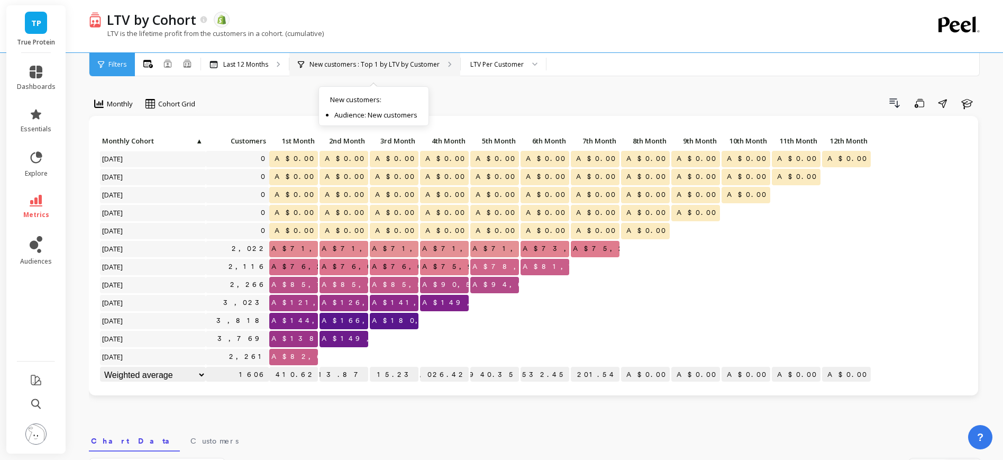
click at [370, 57] on div "New customers : Top 1 by LTV by Customer New customers : Audience: New customers" at bounding box center [374, 64] width 171 height 23
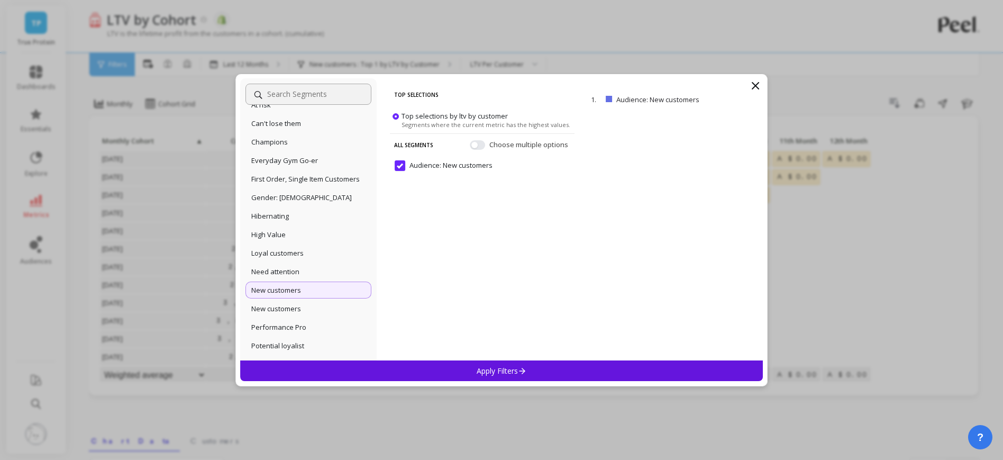
scroll to position [249, 0]
click at [296, 298] on p "New customers" at bounding box center [276, 293] width 50 height 10
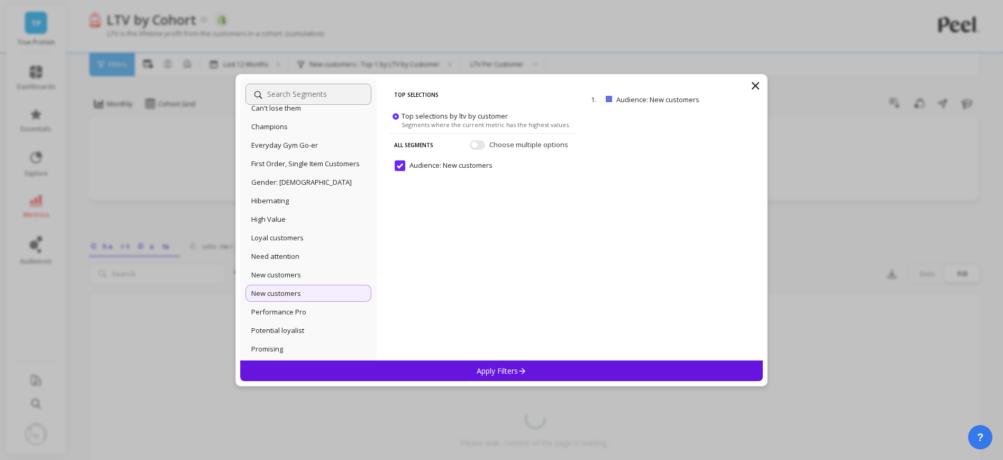
click at [457, 372] on div "Apply Filters" at bounding box center [501, 370] width 523 height 21
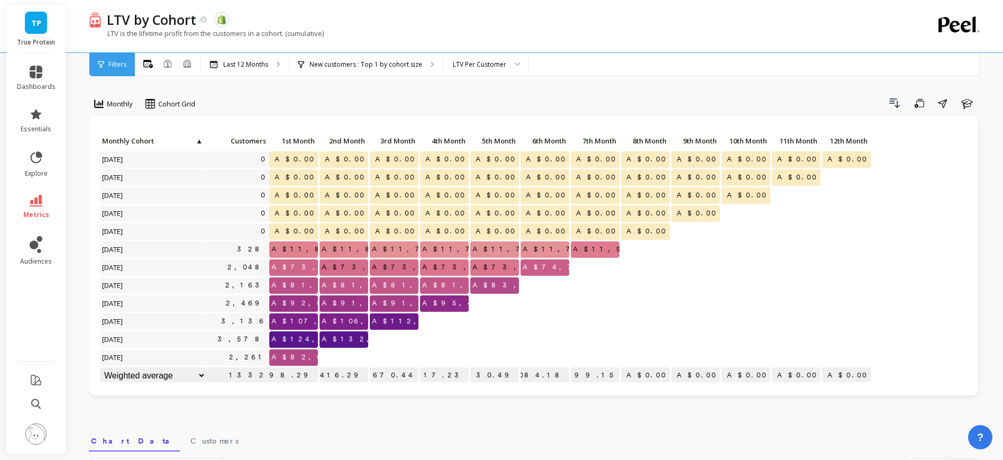
click at [287, 24] on div "LTV by Cohort The data you are viewing comes from: Shopify" at bounding box center [499, 20] width 794 height 18
click at [38, 245] on icon at bounding box center [36, 244] width 13 height 17
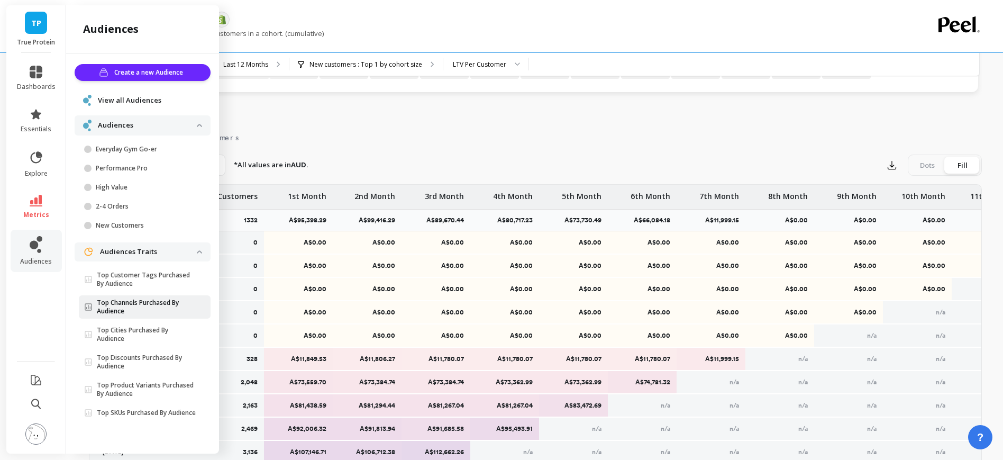
scroll to position [308, 0]
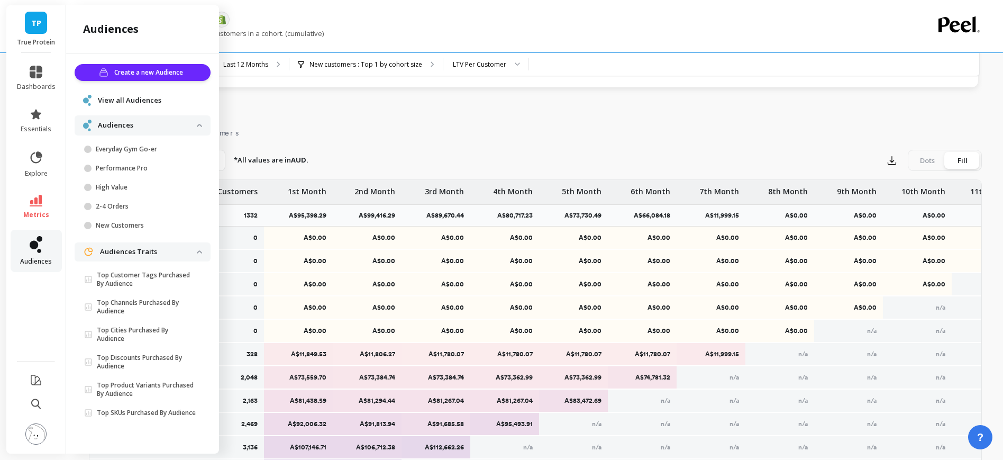
click at [39, 250] on icon at bounding box center [39, 251] width 4 height 4
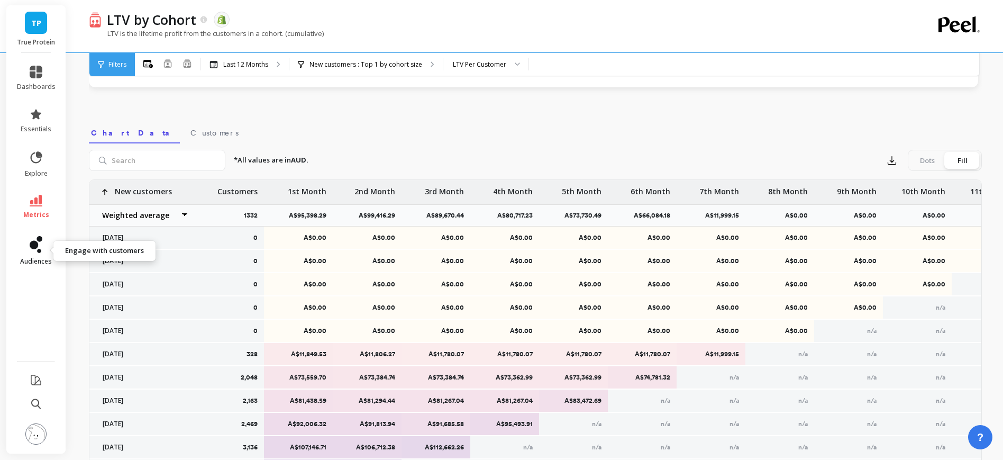
click at [35, 251] on icon at bounding box center [36, 244] width 13 height 17
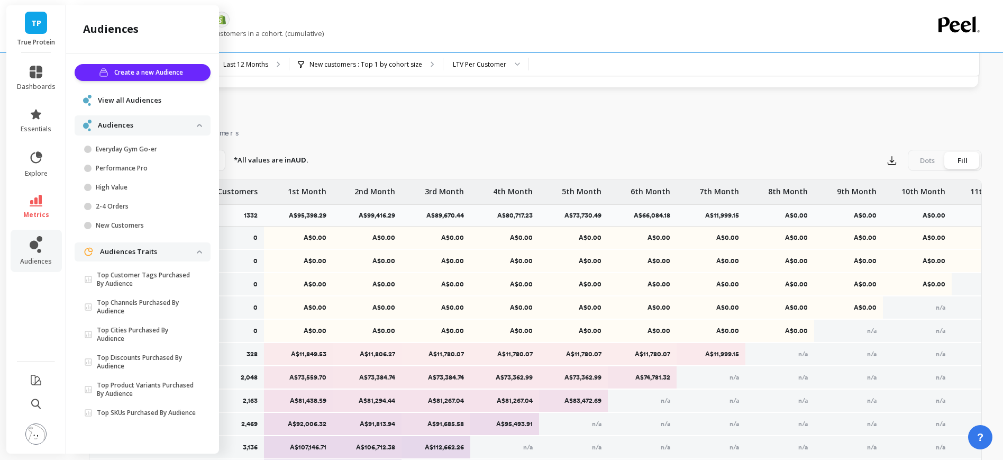
click at [135, 97] on span "View all Audiences" at bounding box center [129, 100] width 63 height 11
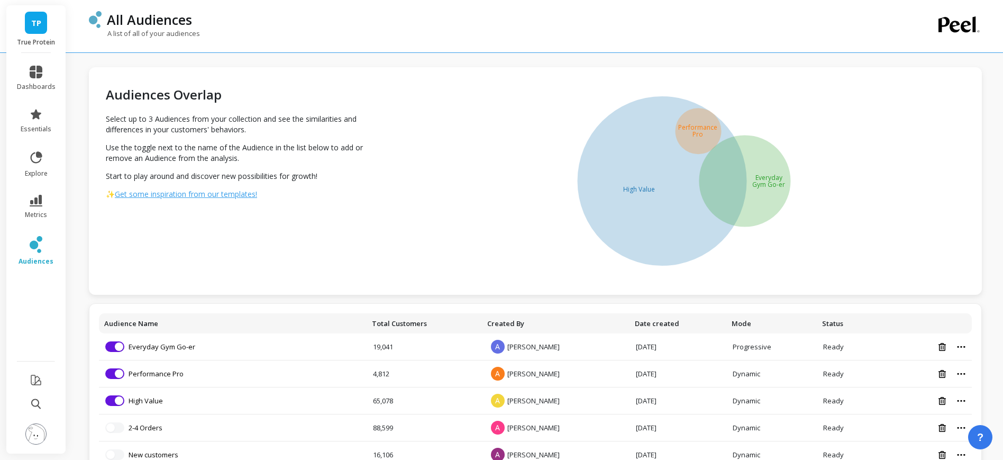
click at [113, 218] on div "Audiences Overlap Select up to 3 Audiences from your collection and see the sim…" at bounding box center [238, 181] width 298 height 228
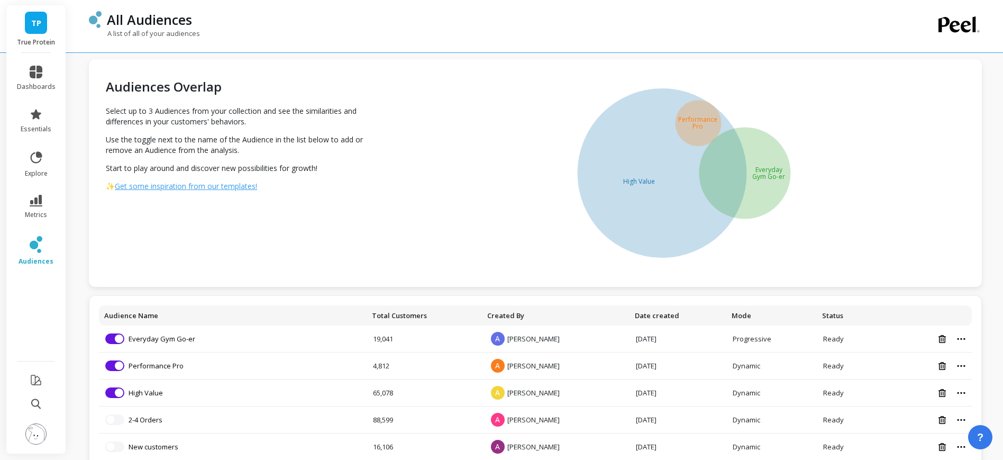
scroll to position [17, 0]
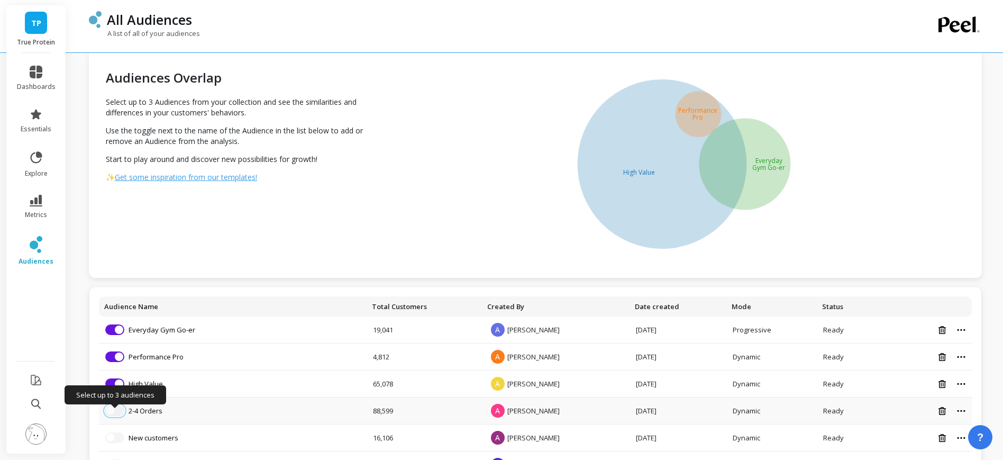
click at [112, 409] on span "button" at bounding box center [110, 410] width 8 height 8
click at [113, 413] on span "button" at bounding box center [110, 410] width 8 height 8
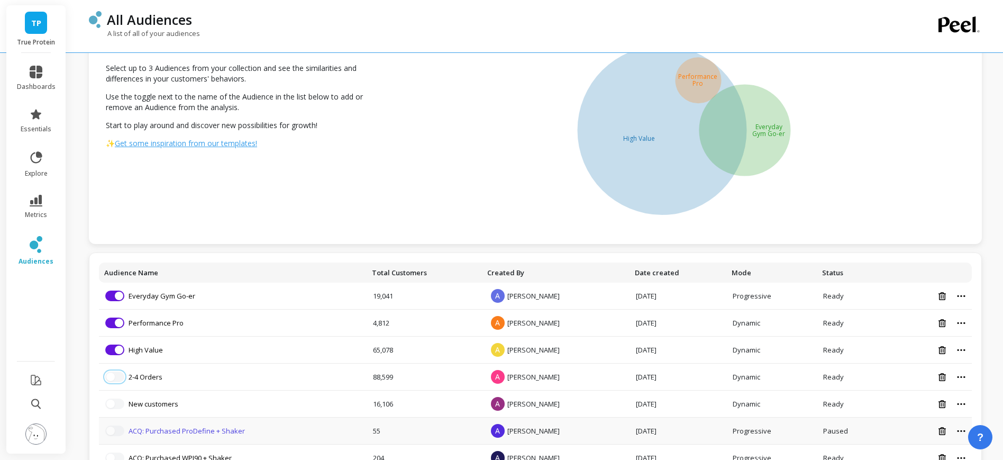
scroll to position [0, 0]
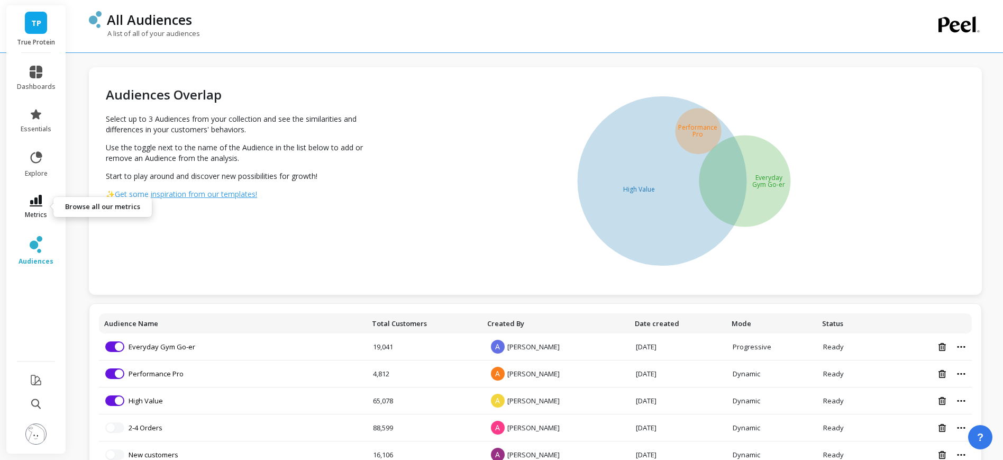
click at [44, 203] on link "metrics" at bounding box center [36, 207] width 39 height 24
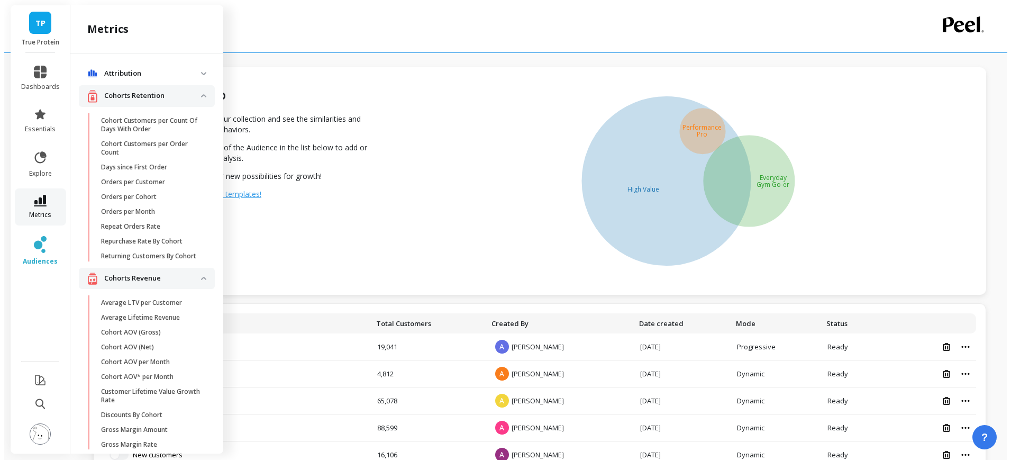
scroll to position [233, 0]
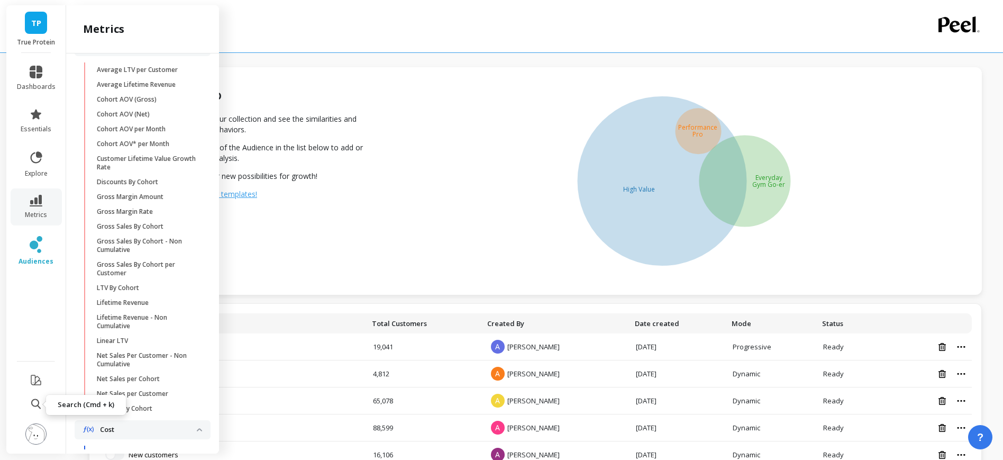
click at [37, 397] on button at bounding box center [36, 404] width 10 height 23
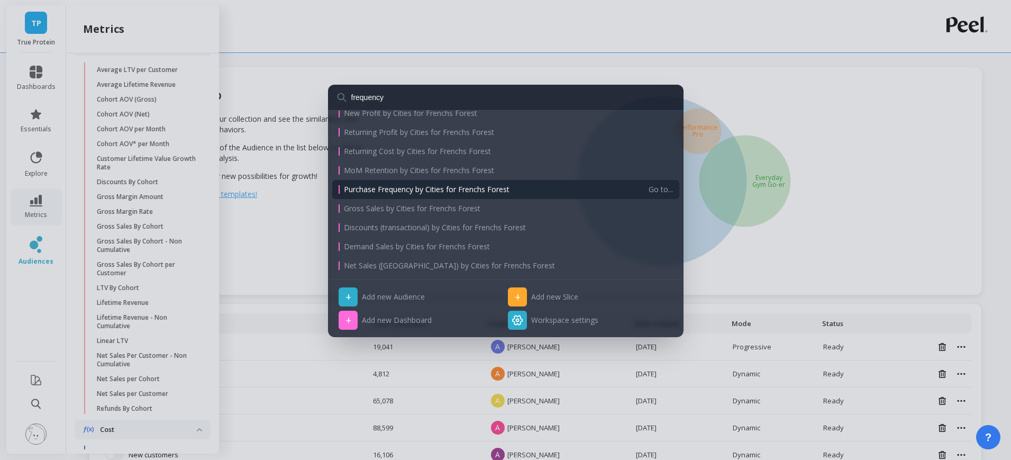
scroll to position [0, 0]
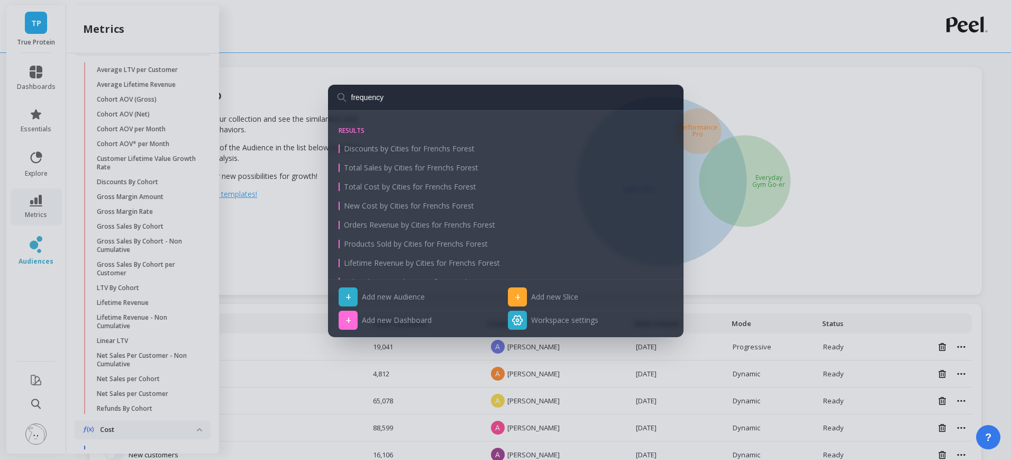
click at [392, 101] on input "frequency" at bounding box center [506, 97] width 356 height 25
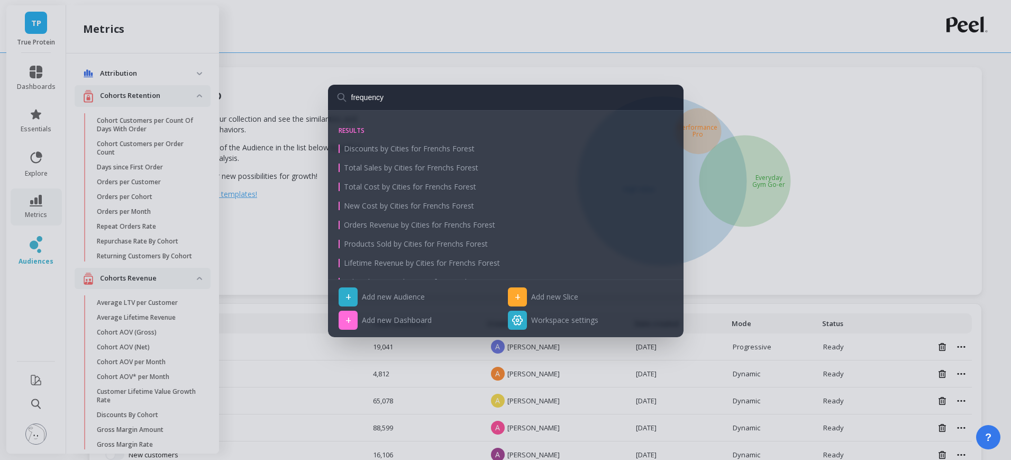
click at [392, 101] on input "frequency" at bounding box center [506, 97] width 356 height 25
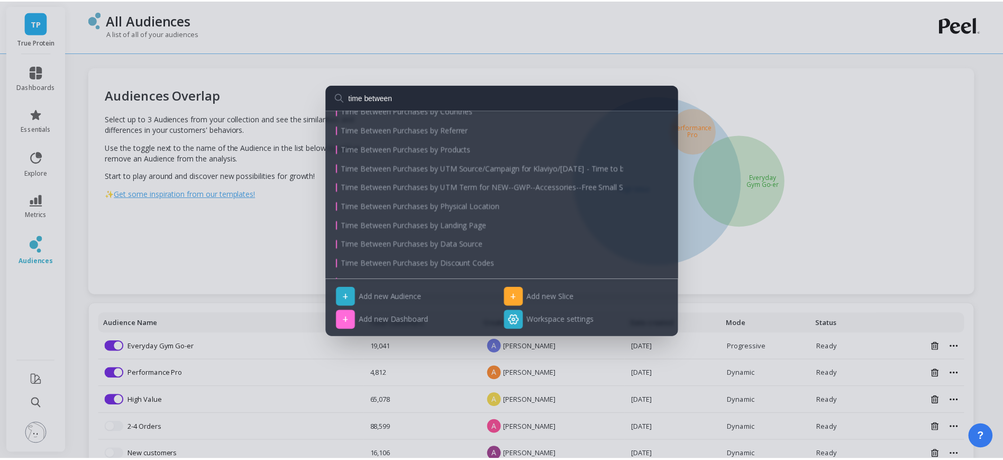
scroll to position [245, 0]
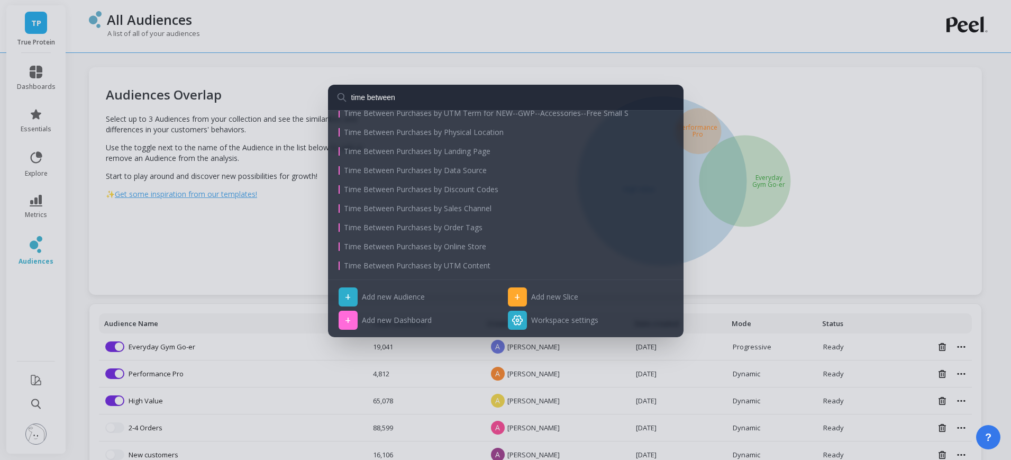
type input "time between"
click at [251, 225] on div "time between results Time Between Purchases Time Between Purchases by SKUs Time…" at bounding box center [505, 230] width 1011 height 460
